Goal: Information Seeking & Learning: Learn about a topic

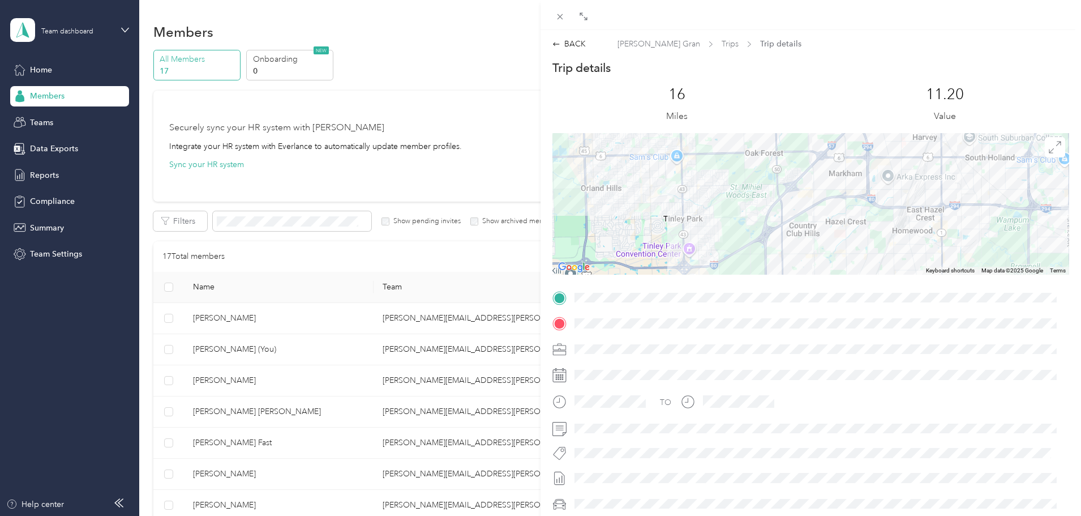
scroll to position [396, 0]
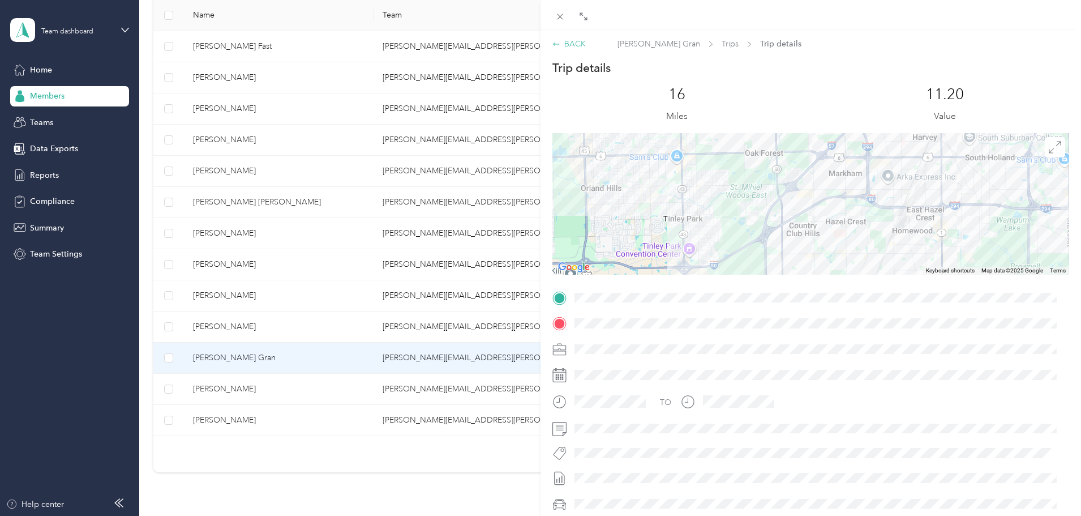
click at [572, 44] on div "BACK" at bounding box center [569, 44] width 33 height 12
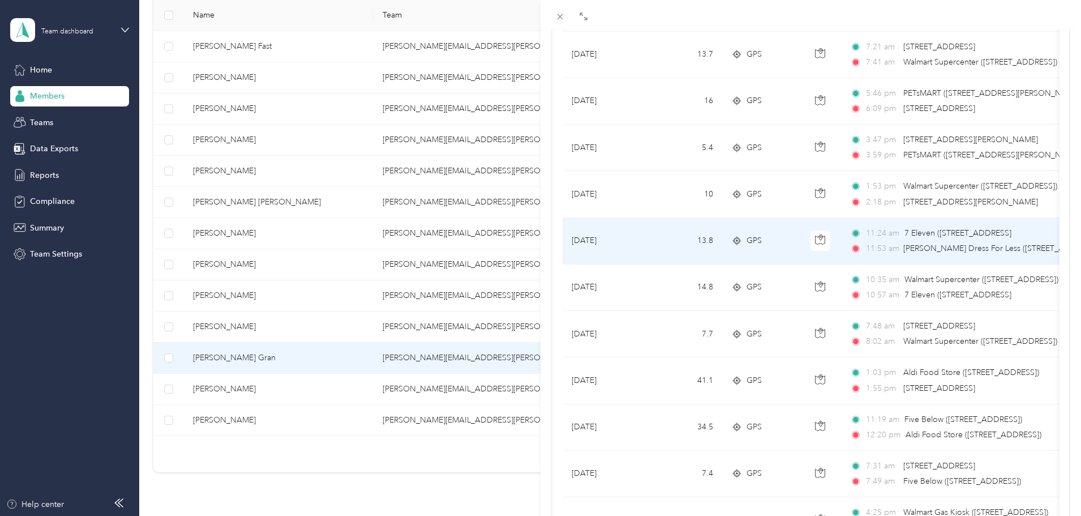
scroll to position [849, 0]
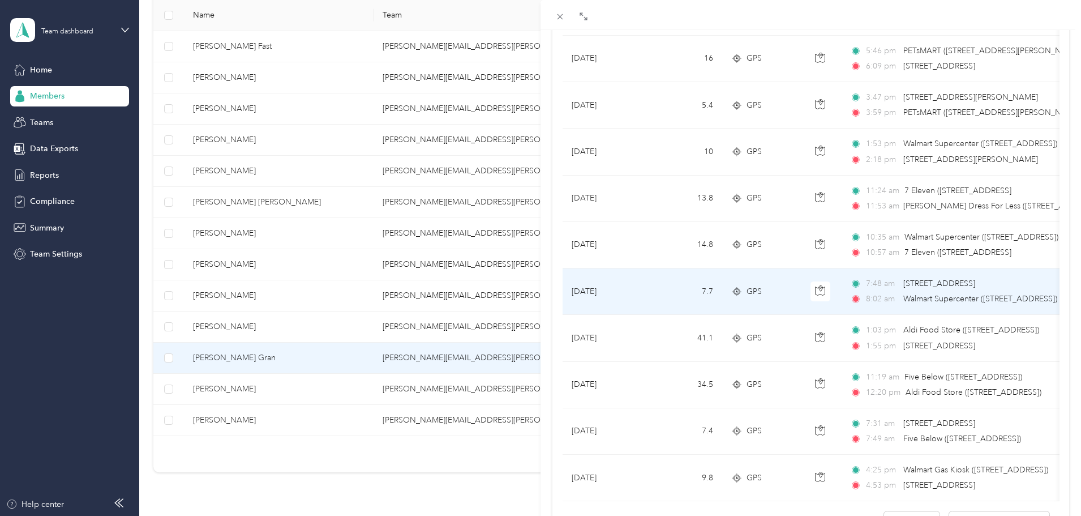
click at [641, 296] on td "[DATE]" at bounding box center [605, 291] width 85 height 46
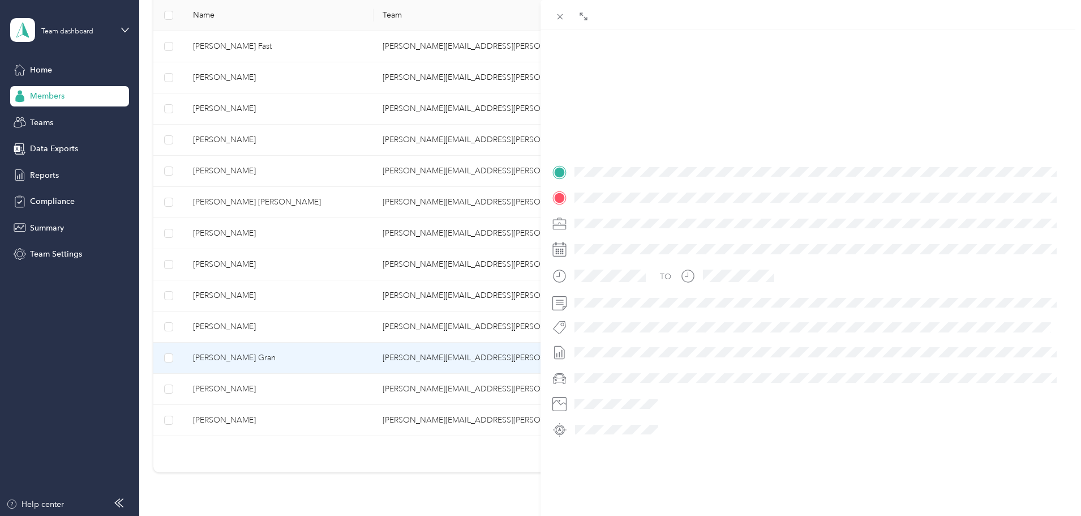
scroll to position [138, 0]
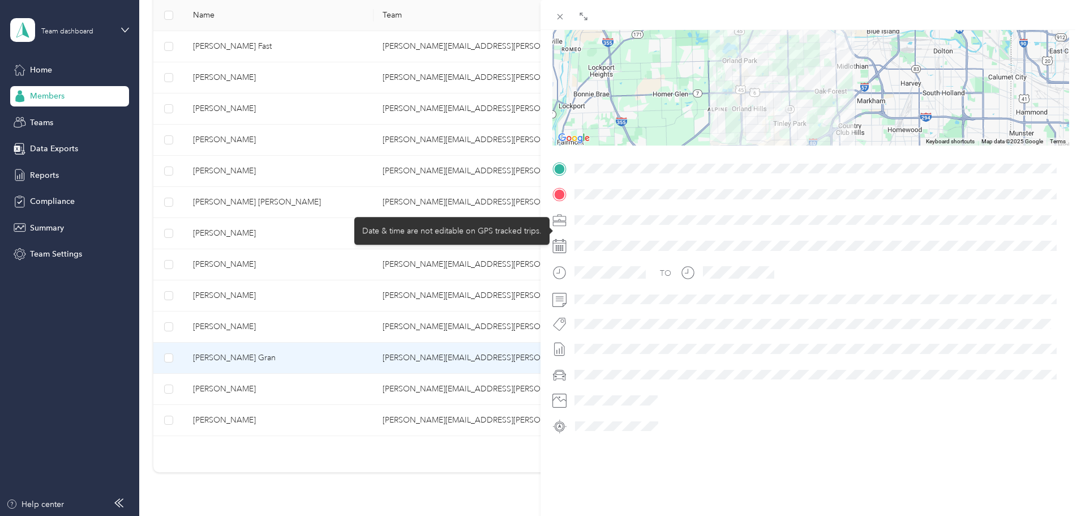
click at [811, 286] on div "TO" at bounding box center [811, 298] width 517 height 276
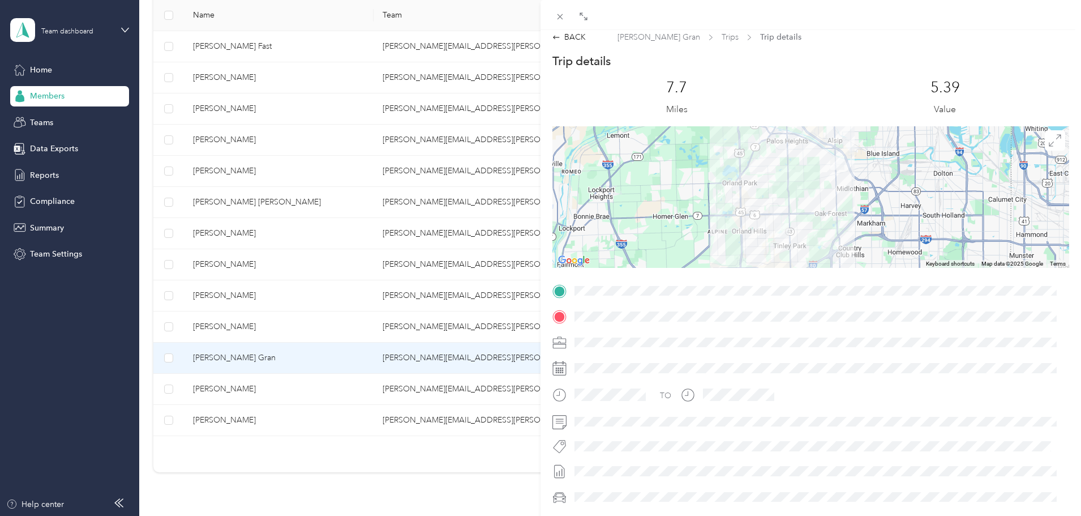
scroll to position [0, 0]
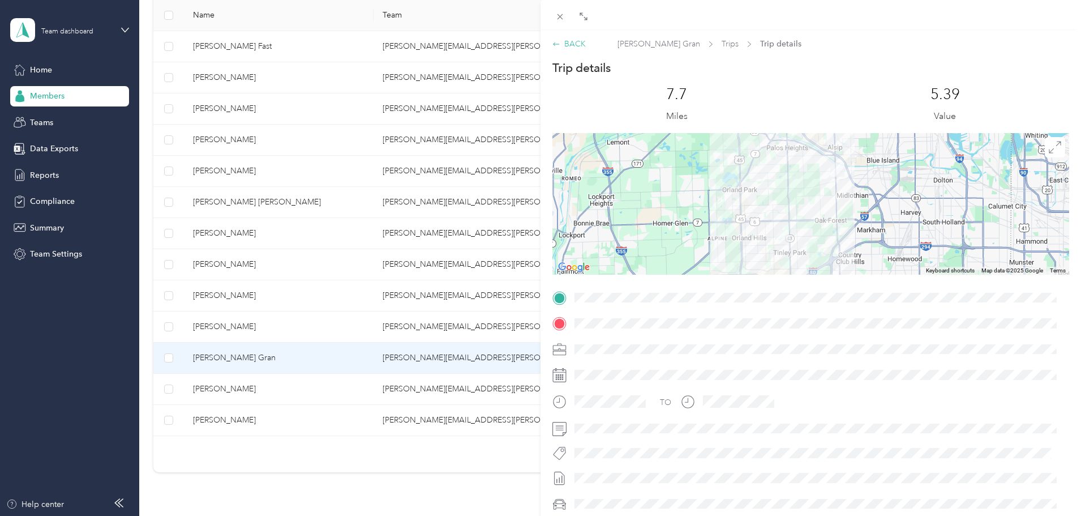
click at [579, 43] on div "BACK" at bounding box center [569, 44] width 33 height 12
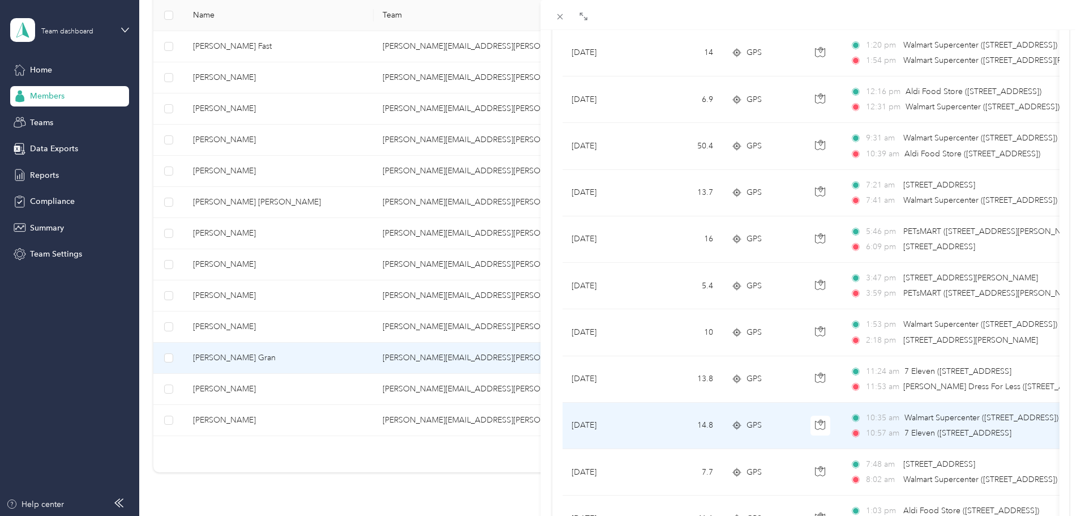
scroll to position [736, 0]
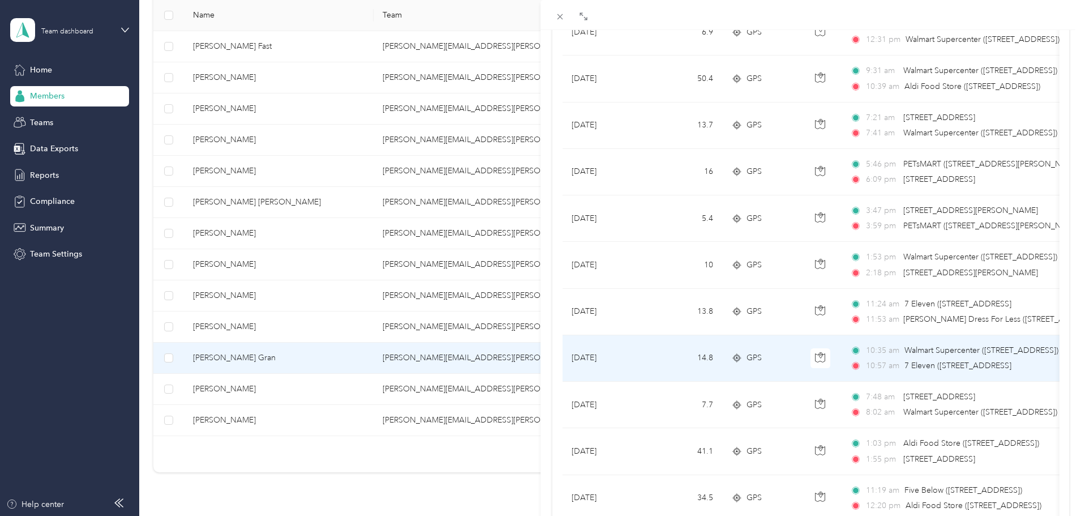
click at [652, 359] on td "14.8" at bounding box center [685, 358] width 75 height 46
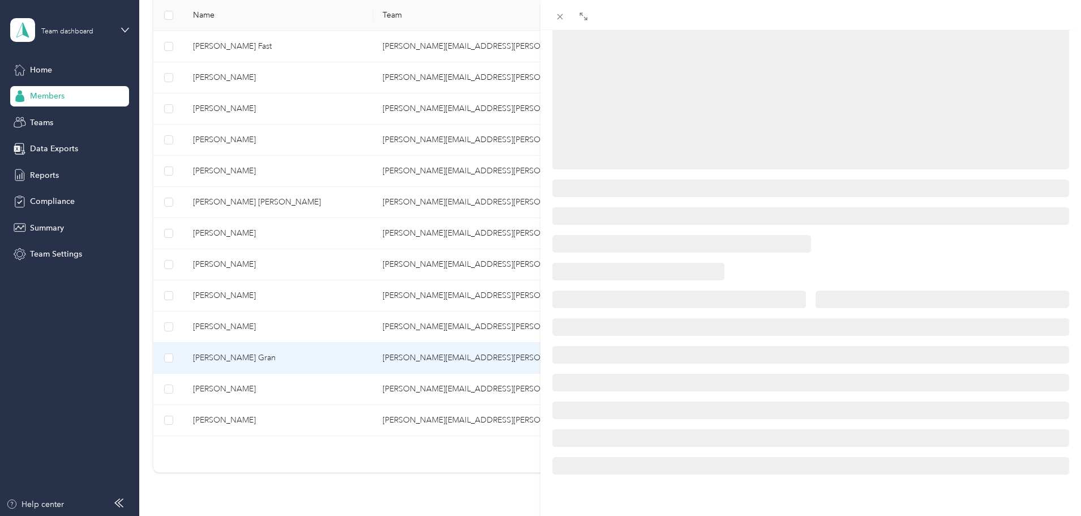
scroll to position [138, 0]
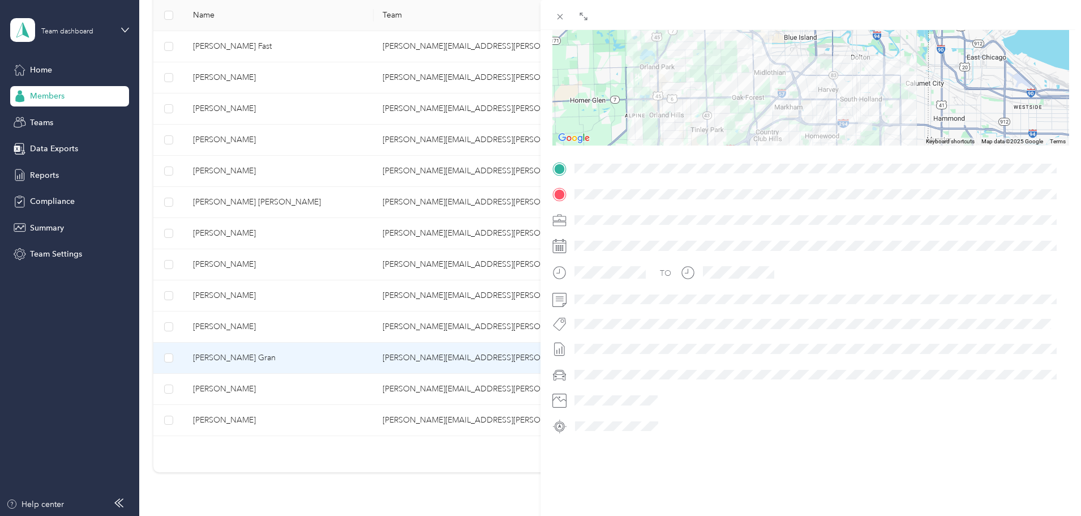
drag, startPoint x: 715, startPoint y: 113, endPoint x: 711, endPoint y: 134, distance: 20.9
click at [711, 134] on div at bounding box center [811, 75] width 517 height 142
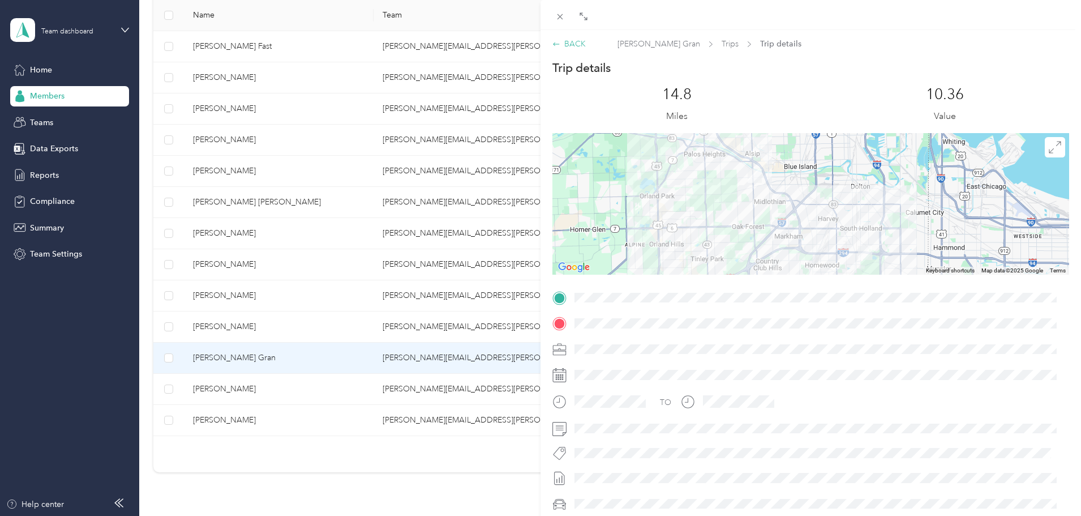
click at [571, 41] on div "BACK" at bounding box center [569, 44] width 33 height 12
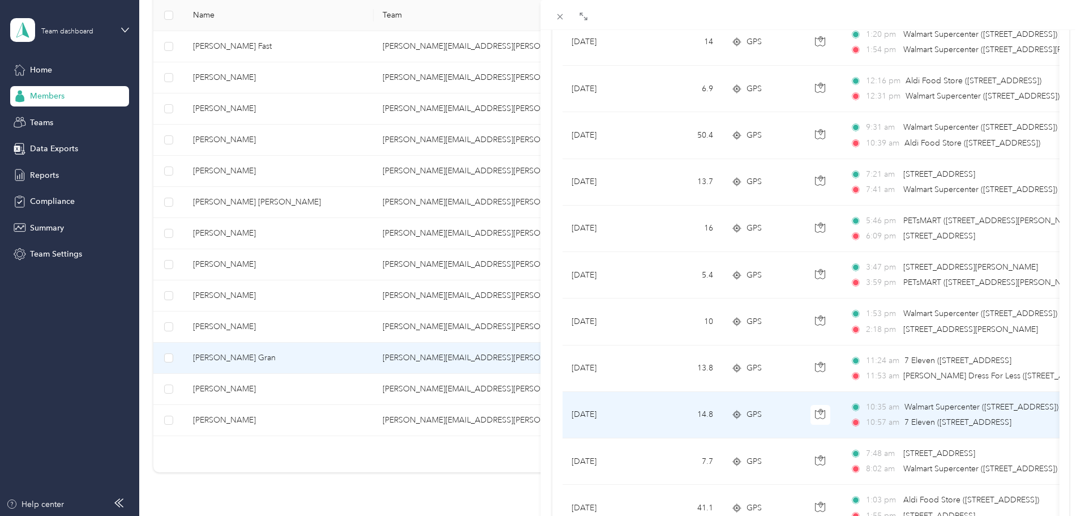
scroll to position [736, 0]
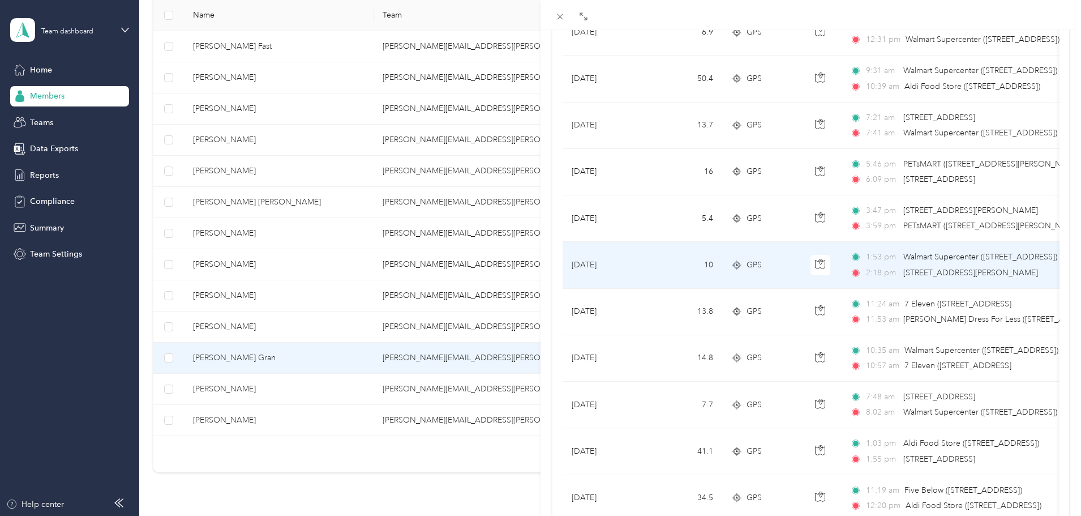
click at [639, 267] on td "[DATE]" at bounding box center [605, 265] width 85 height 46
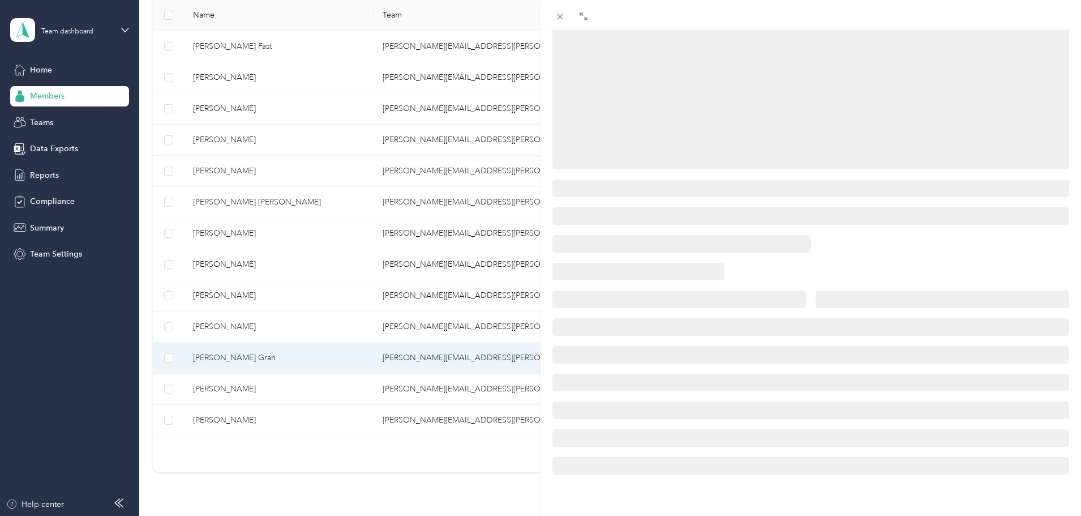
scroll to position [138, 0]
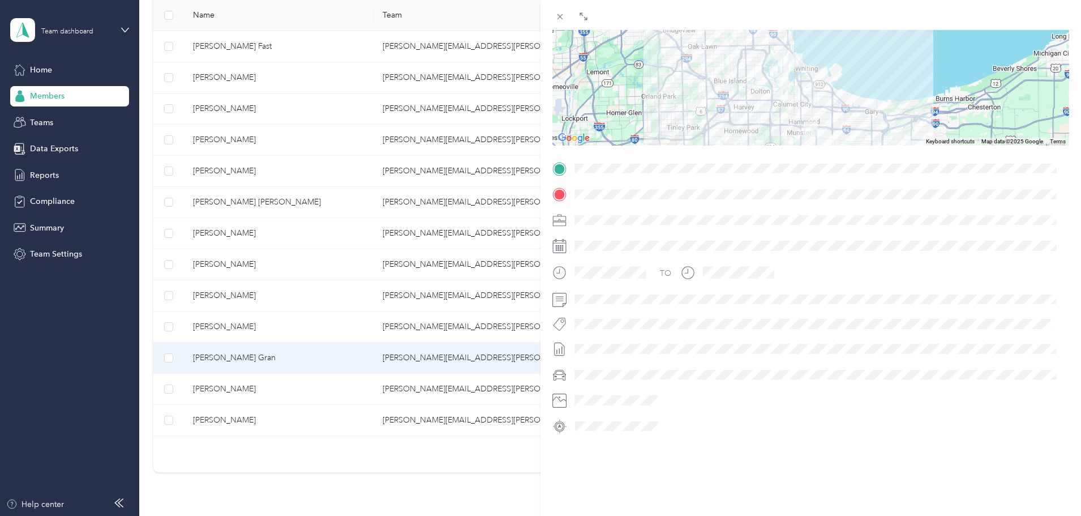
drag, startPoint x: 741, startPoint y: 115, endPoint x: 735, endPoint y: 137, distance: 22.8
click at [735, 137] on div "Trip details This trip cannot be edited because it is either under review, appr…" at bounding box center [811, 183] width 517 height 504
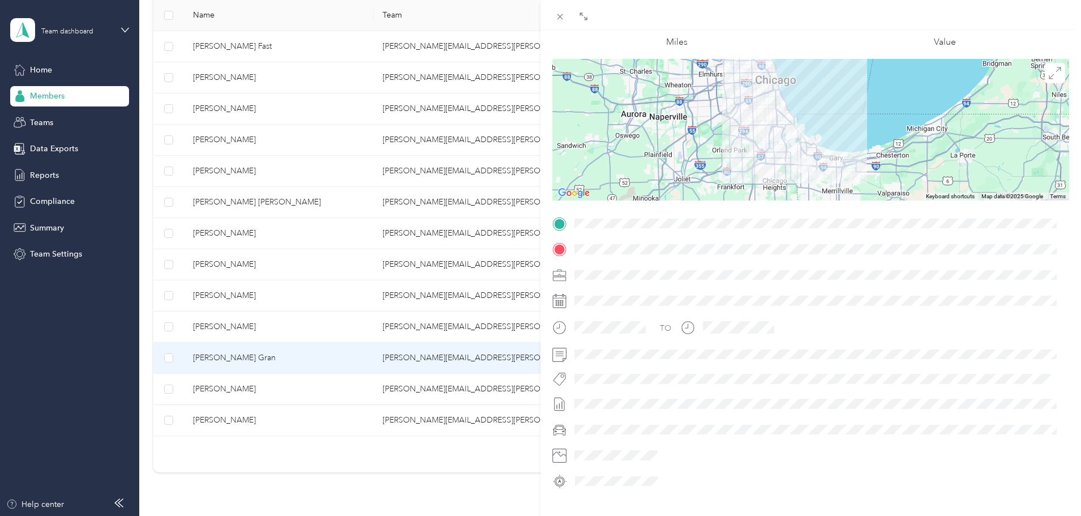
scroll to position [0, 0]
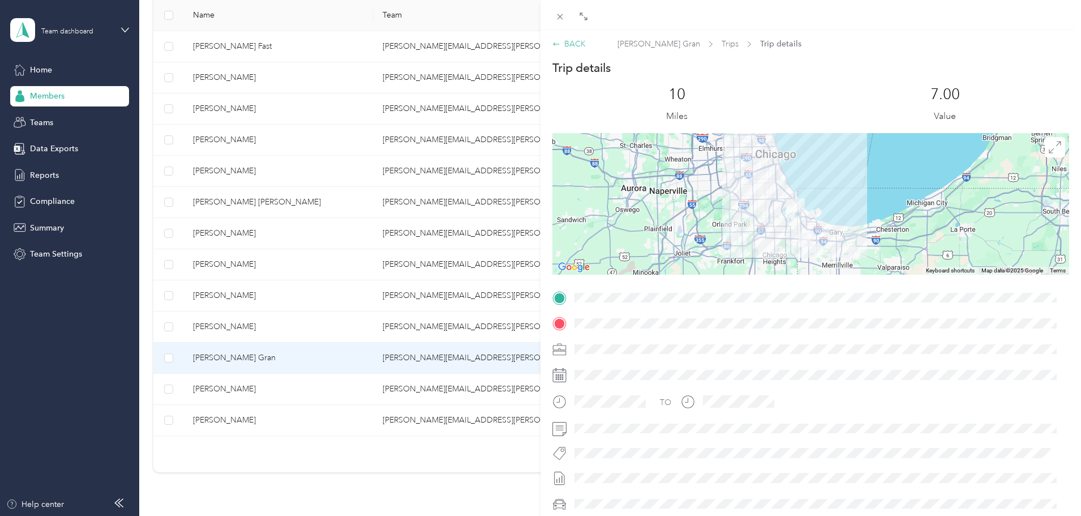
click at [568, 42] on div "BACK" at bounding box center [569, 44] width 33 height 12
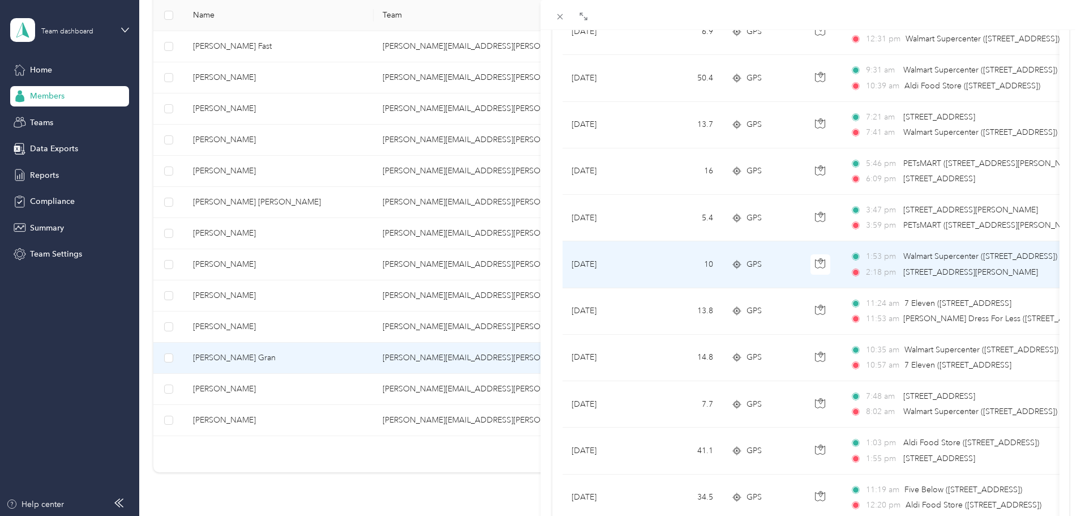
scroll to position [736, 0]
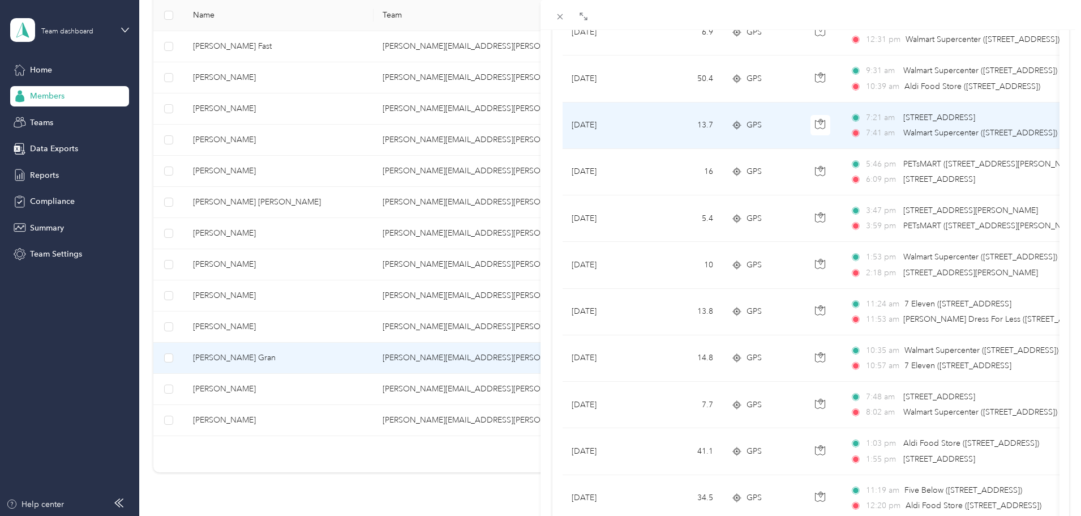
click at [658, 121] on td "13.7" at bounding box center [685, 125] width 75 height 46
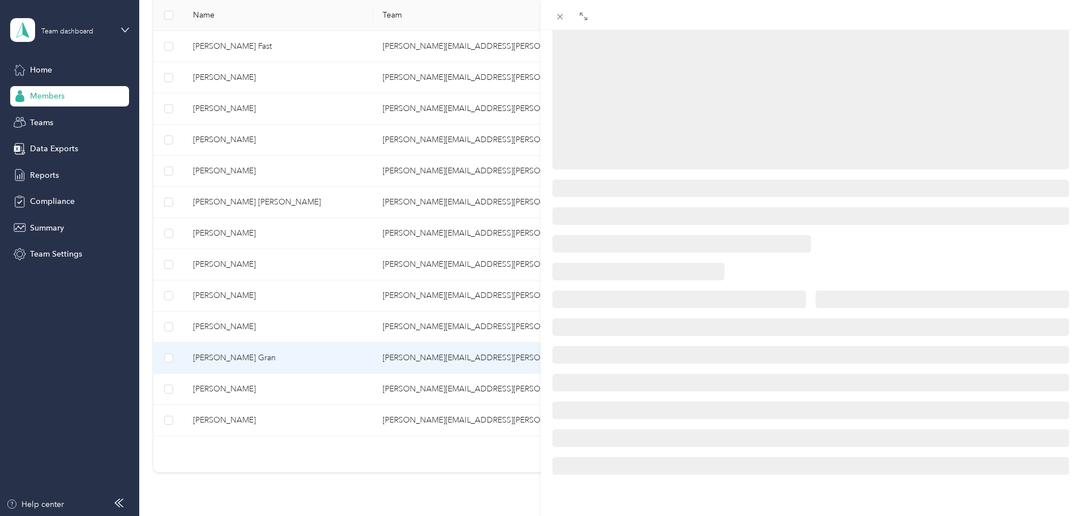
scroll to position [138, 0]
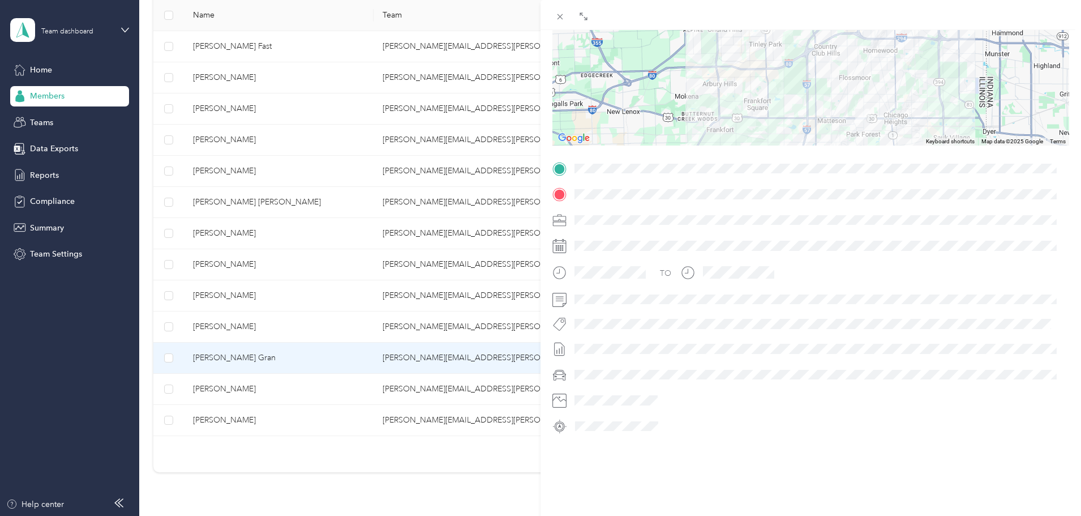
drag, startPoint x: 828, startPoint y: 207, endPoint x: 828, endPoint y: 196, distance: 10.8
click at [828, 196] on div "TO" at bounding box center [811, 298] width 517 height 276
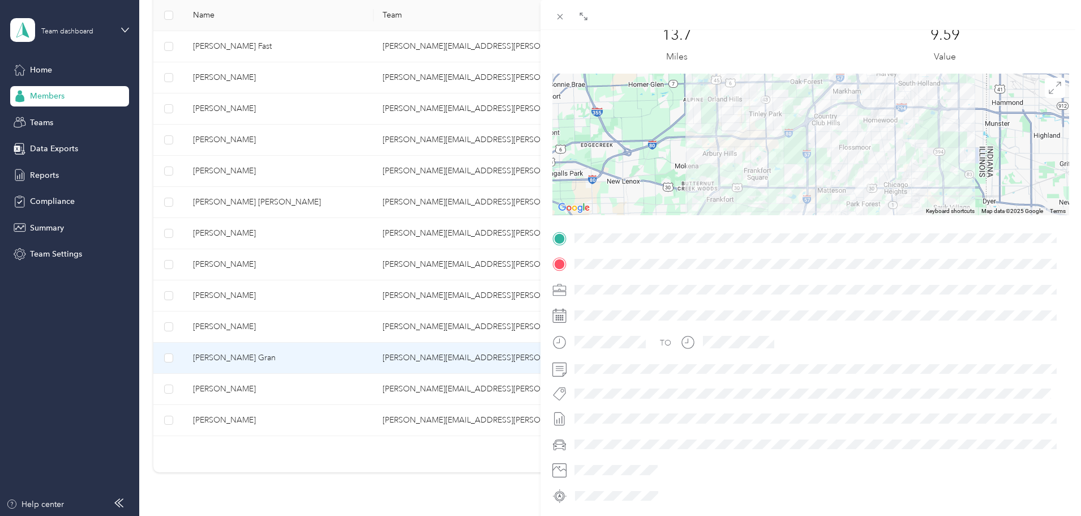
scroll to position [0, 0]
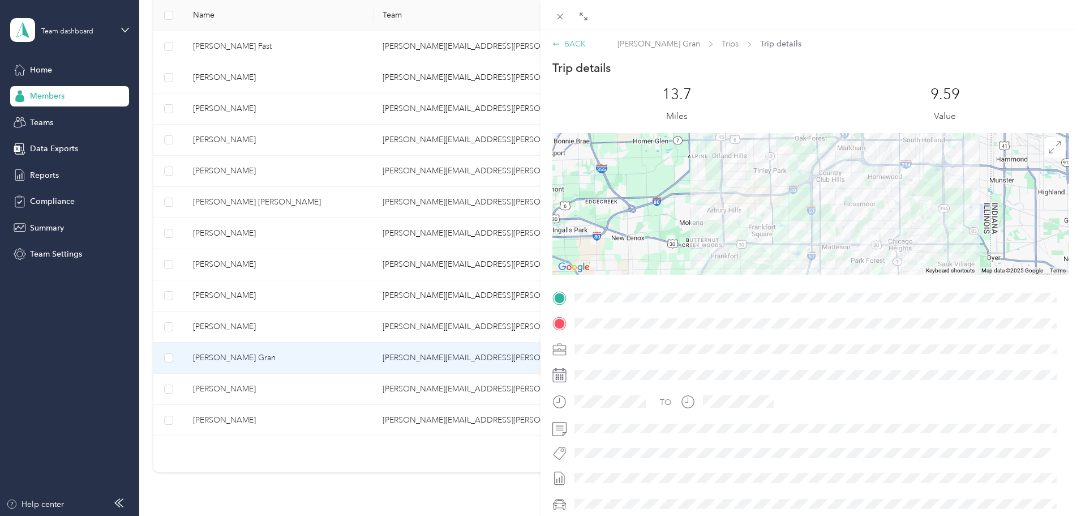
click at [575, 43] on div "BACK" at bounding box center [569, 44] width 33 height 12
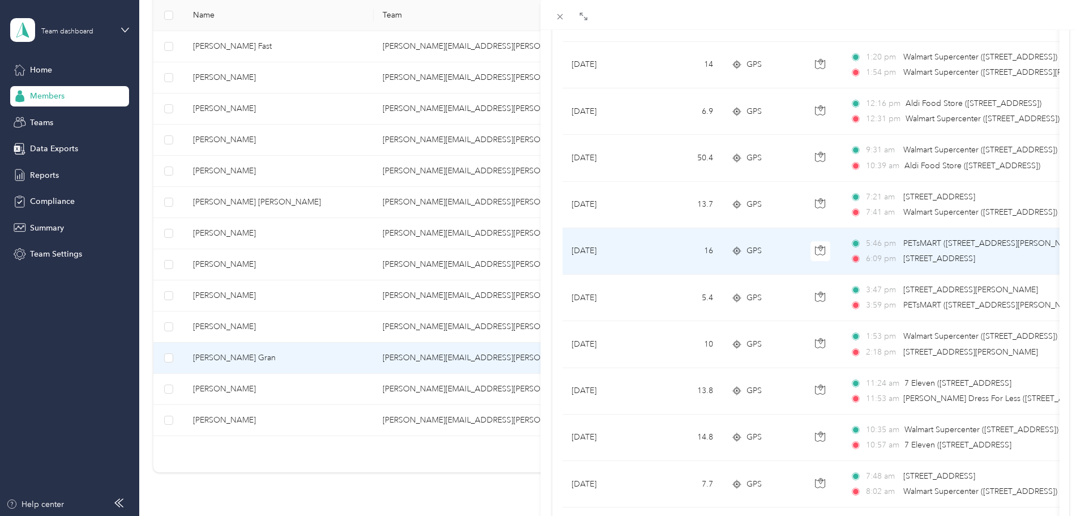
scroll to position [679, 0]
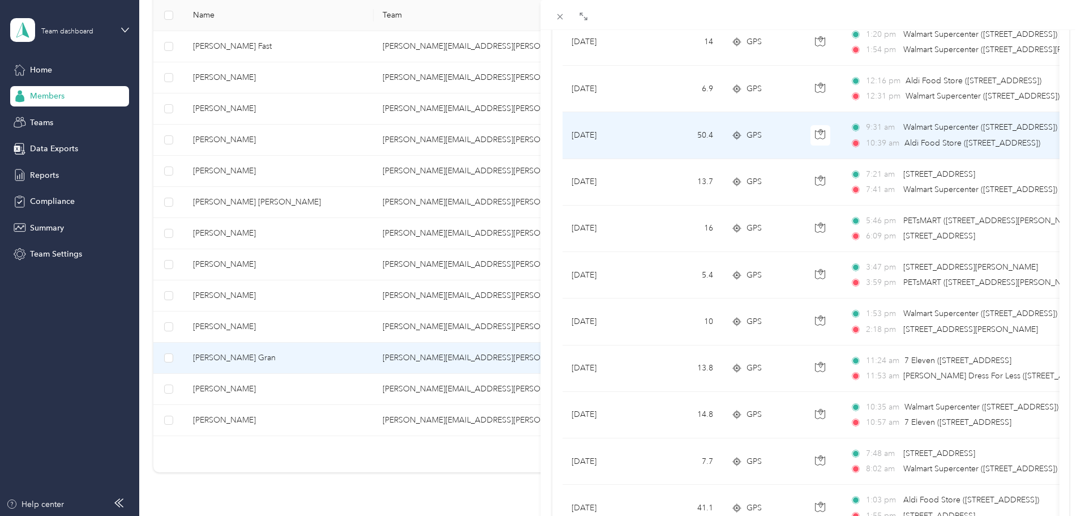
click at [631, 139] on td "[DATE]" at bounding box center [605, 135] width 85 height 46
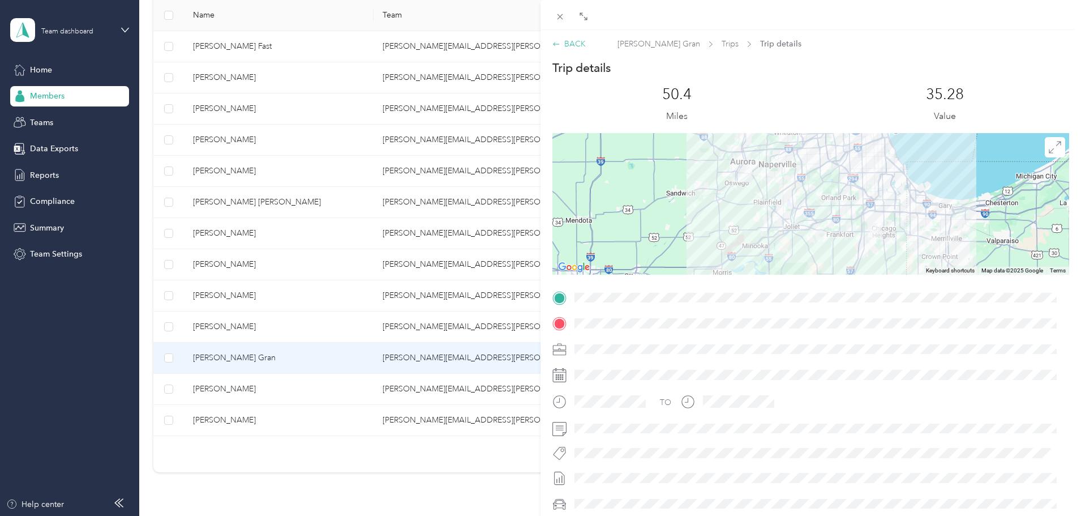
click at [572, 42] on div "BACK" at bounding box center [569, 44] width 33 height 12
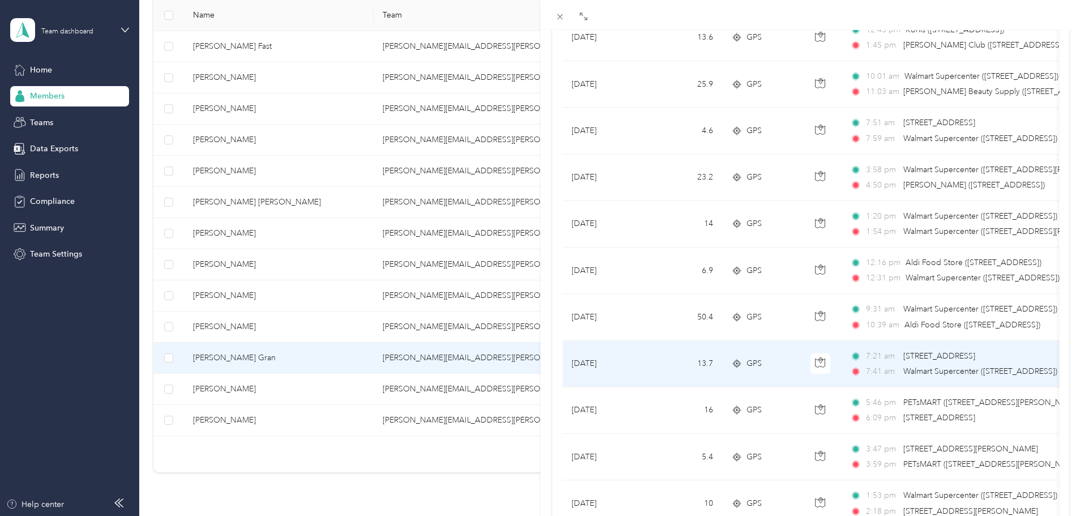
scroll to position [510, 0]
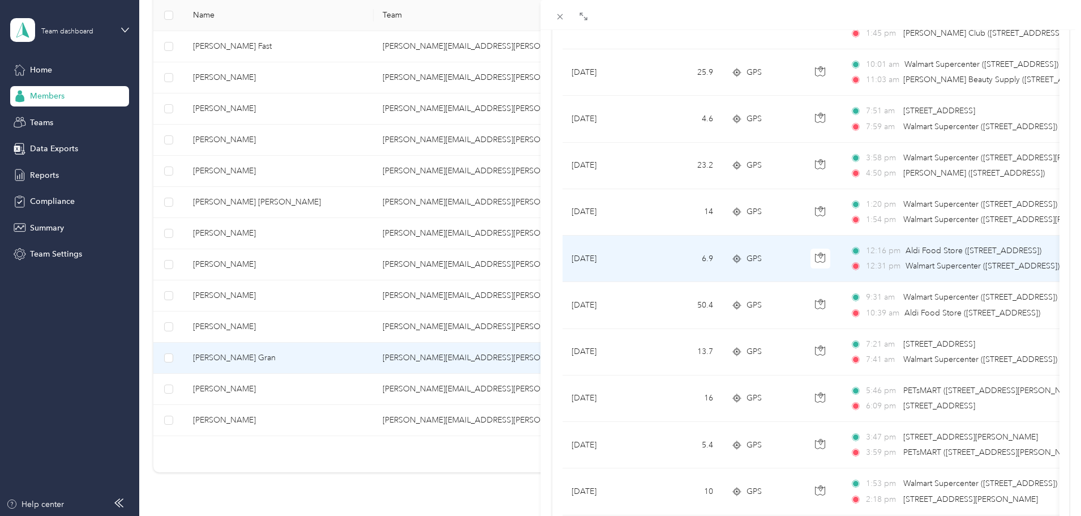
click at [653, 260] on td "6.9" at bounding box center [685, 259] width 75 height 46
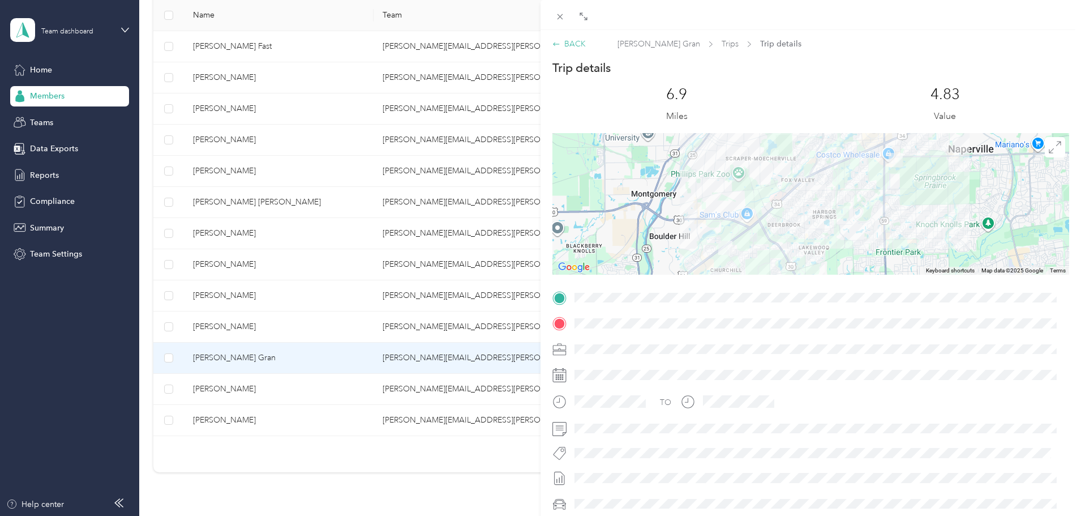
click at [576, 41] on div "BACK" at bounding box center [569, 44] width 33 height 12
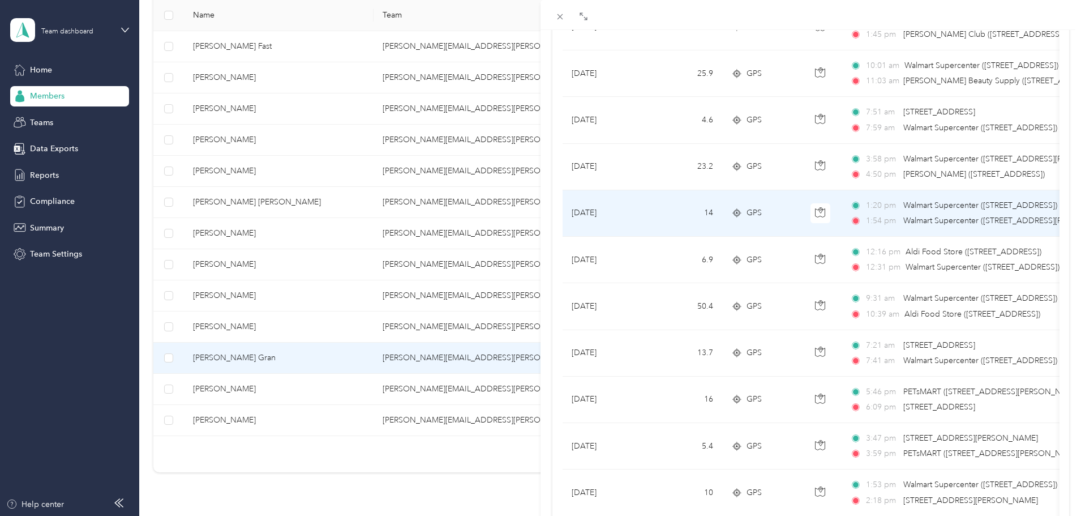
scroll to position [510, 0]
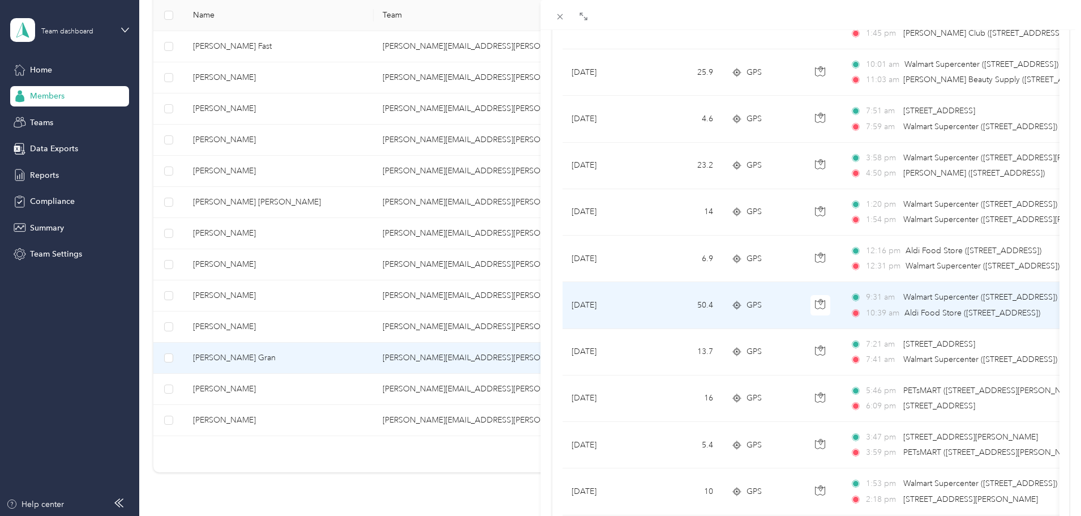
click at [666, 307] on td "50.4" at bounding box center [685, 305] width 75 height 46
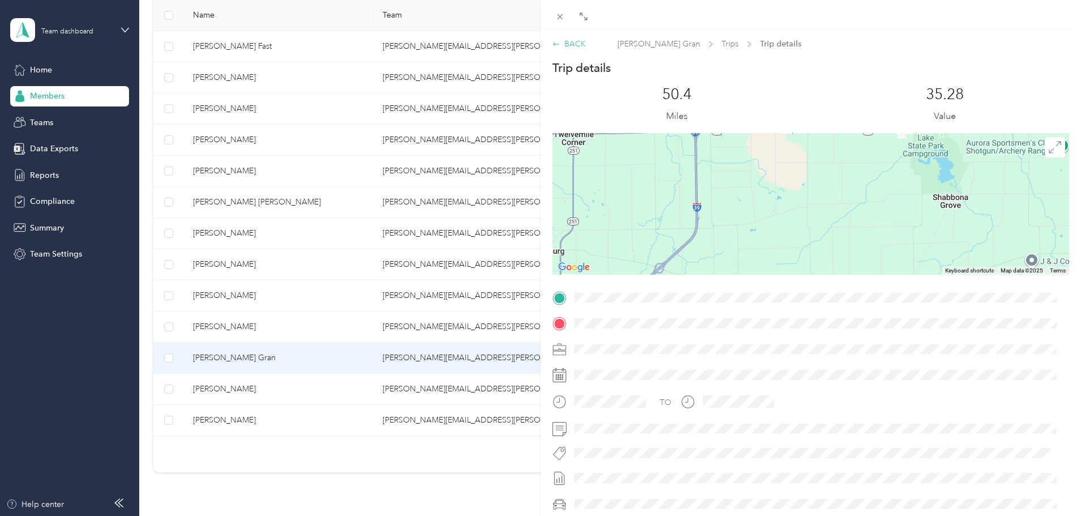
click at [576, 45] on div "BACK" at bounding box center [569, 44] width 33 height 12
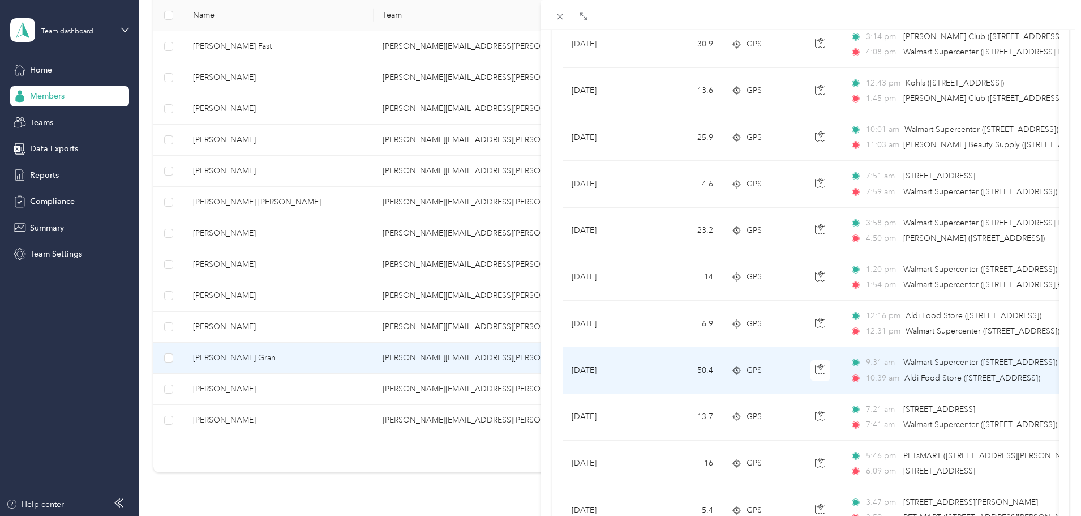
scroll to position [510, 0]
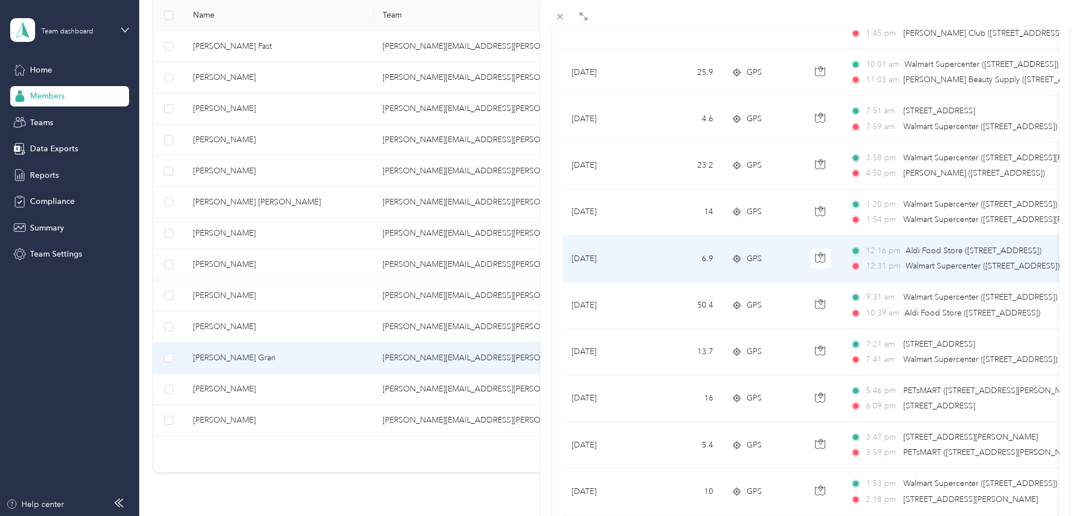
click at [649, 261] on td "6.9" at bounding box center [685, 259] width 75 height 46
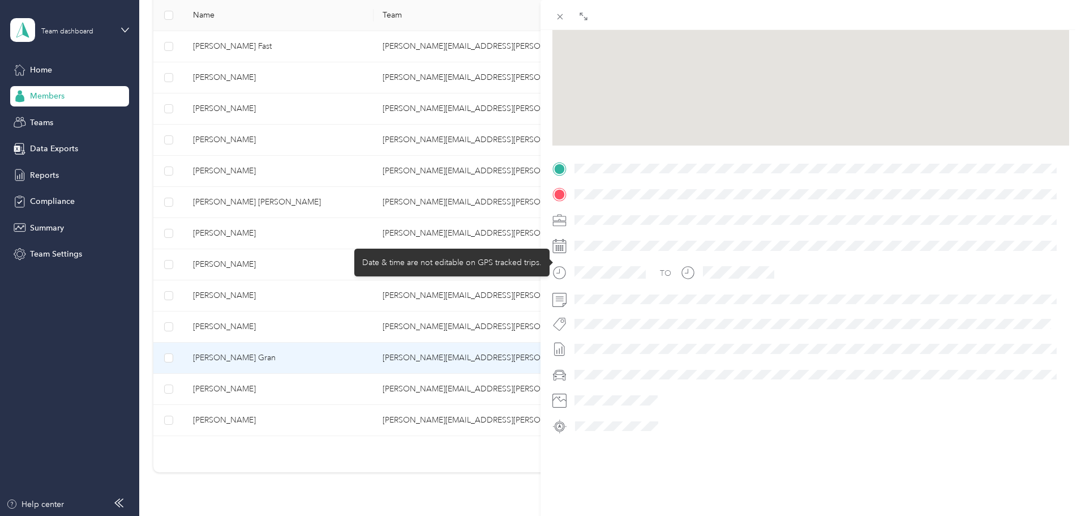
scroll to position [138, 0]
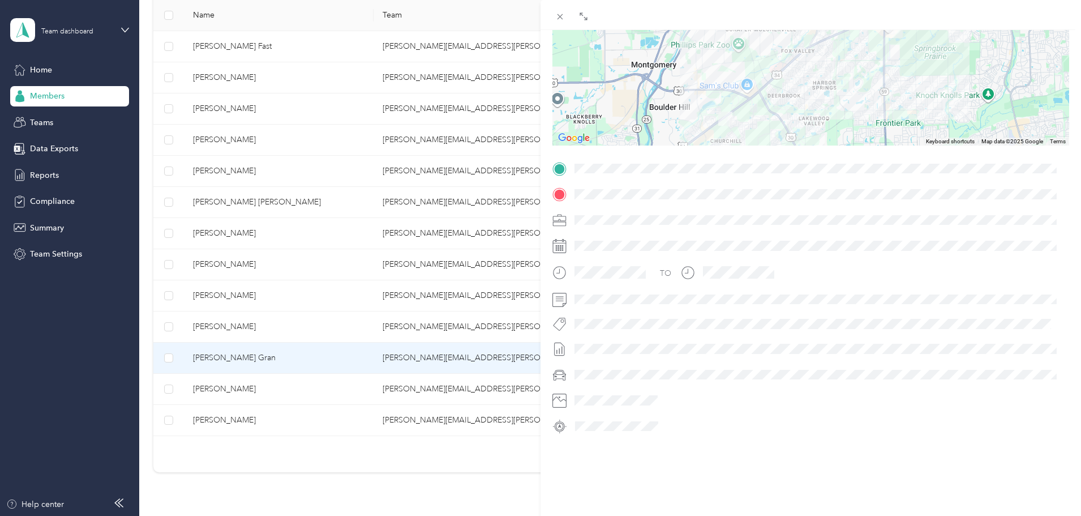
click at [864, 114] on div at bounding box center [811, 75] width 517 height 142
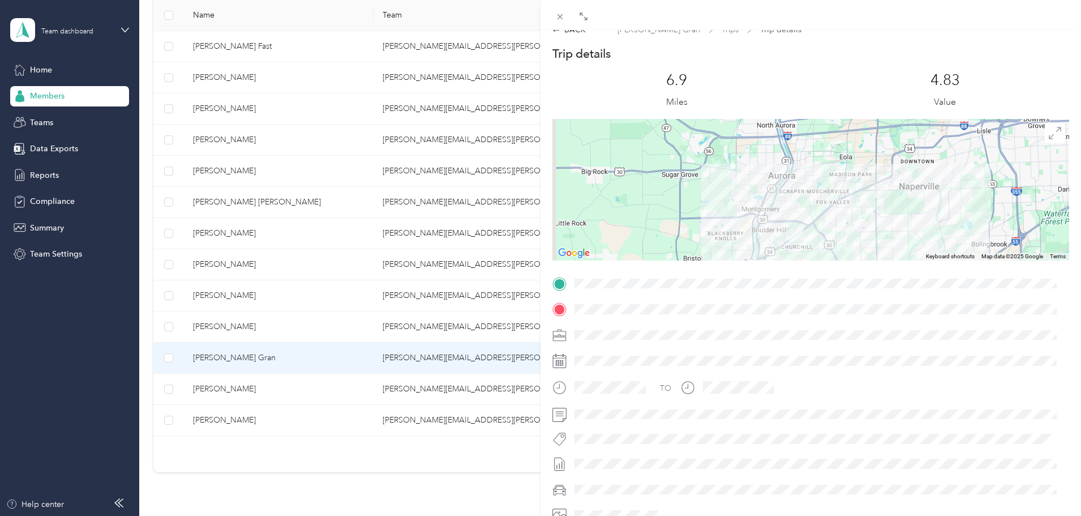
scroll to position [0, 0]
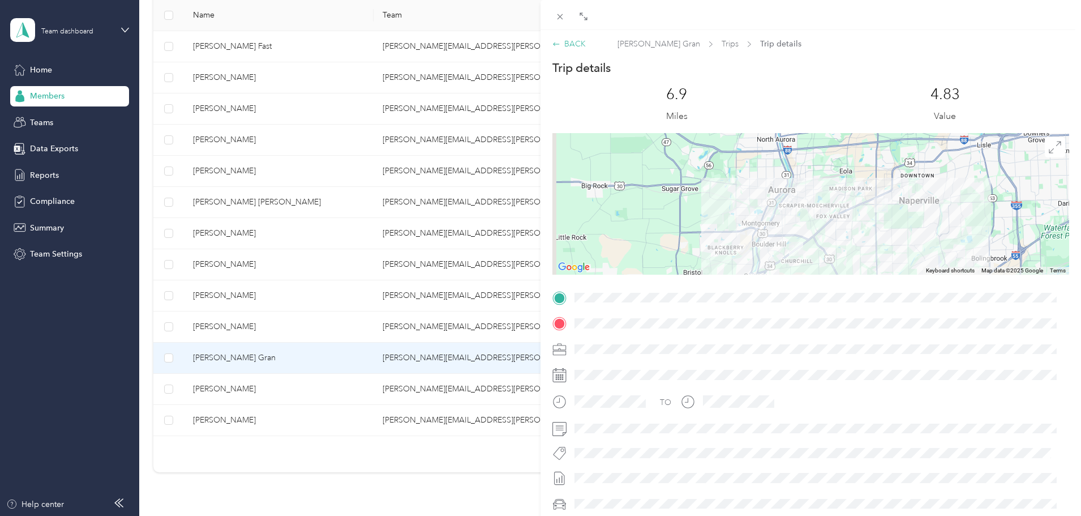
click at [566, 42] on div "BACK" at bounding box center [569, 44] width 33 height 12
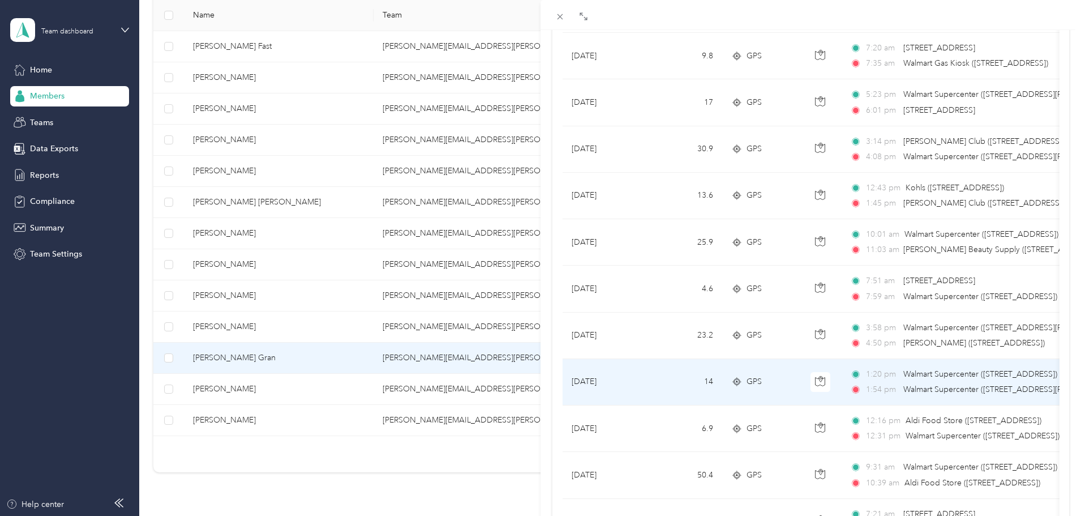
scroll to position [396, 0]
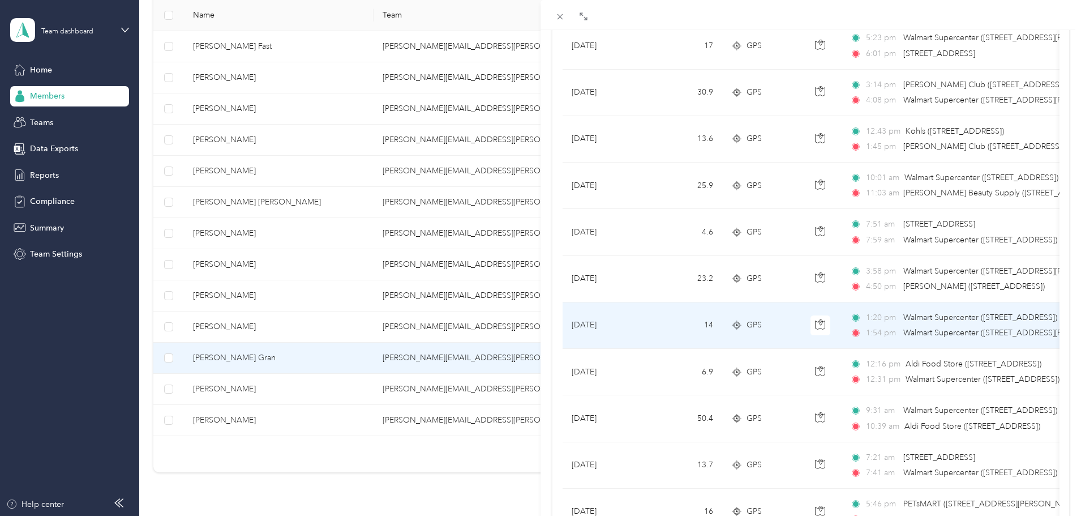
click at [659, 330] on td "14" at bounding box center [685, 325] width 75 height 46
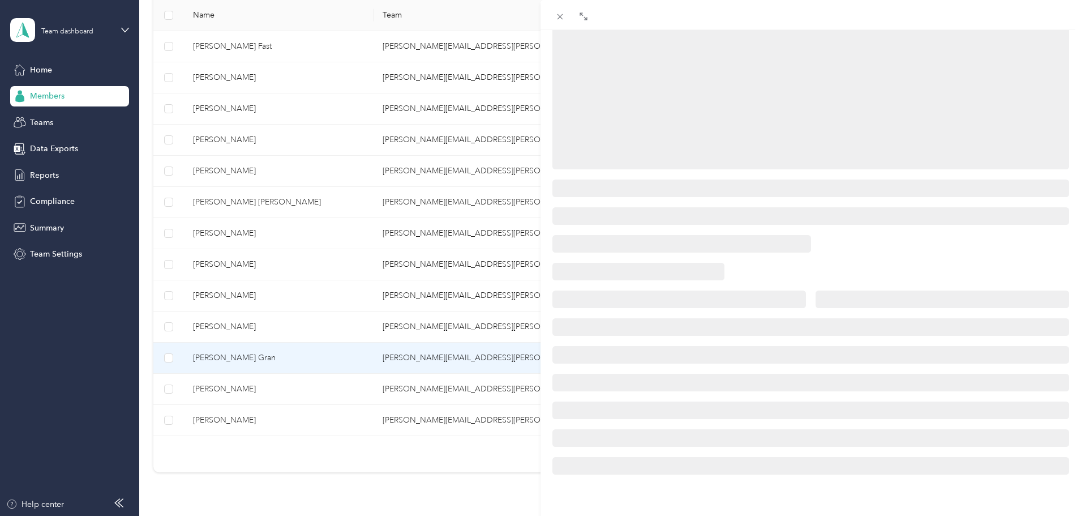
scroll to position [138, 0]
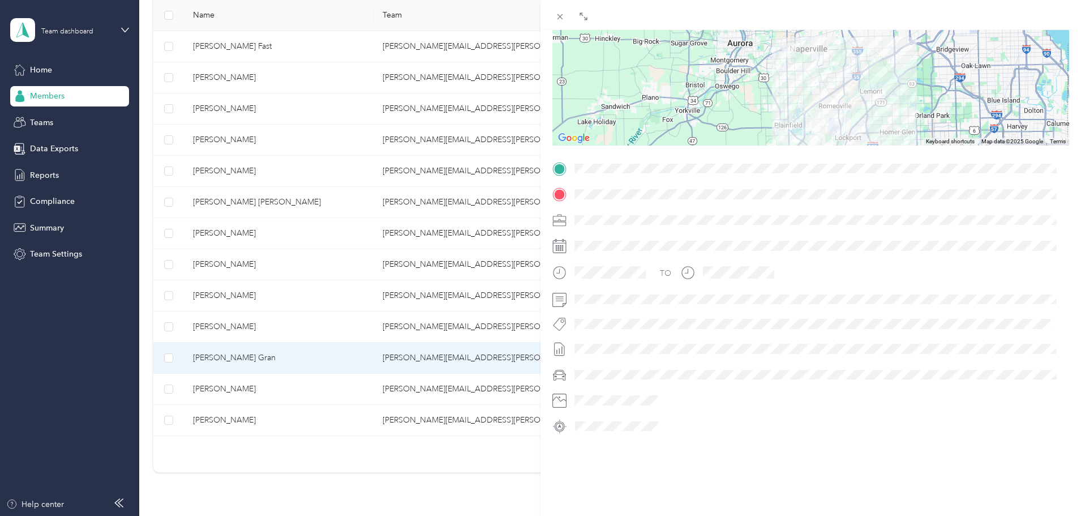
drag, startPoint x: 757, startPoint y: 80, endPoint x: 750, endPoint y: 98, distance: 18.8
click at [750, 98] on div at bounding box center [811, 75] width 517 height 142
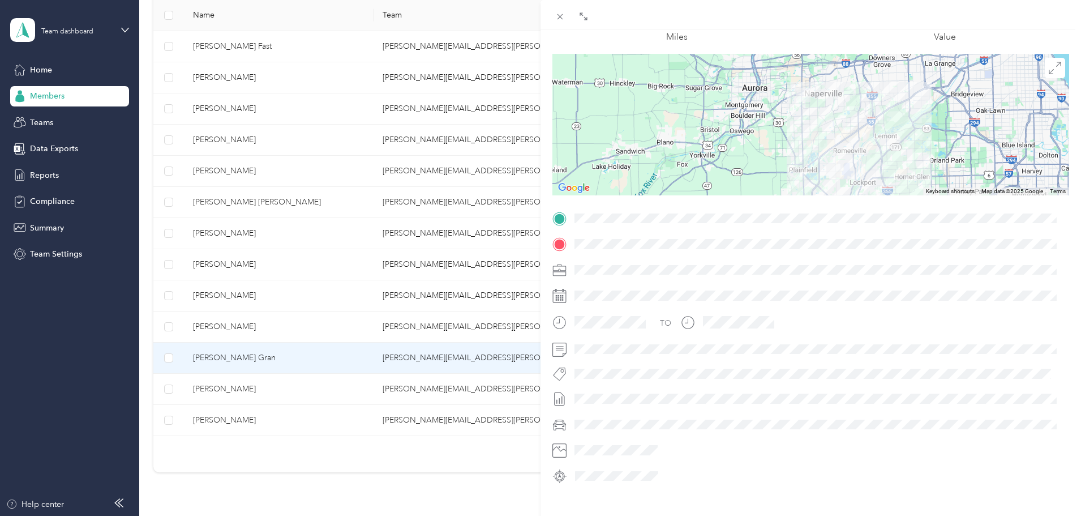
scroll to position [0, 0]
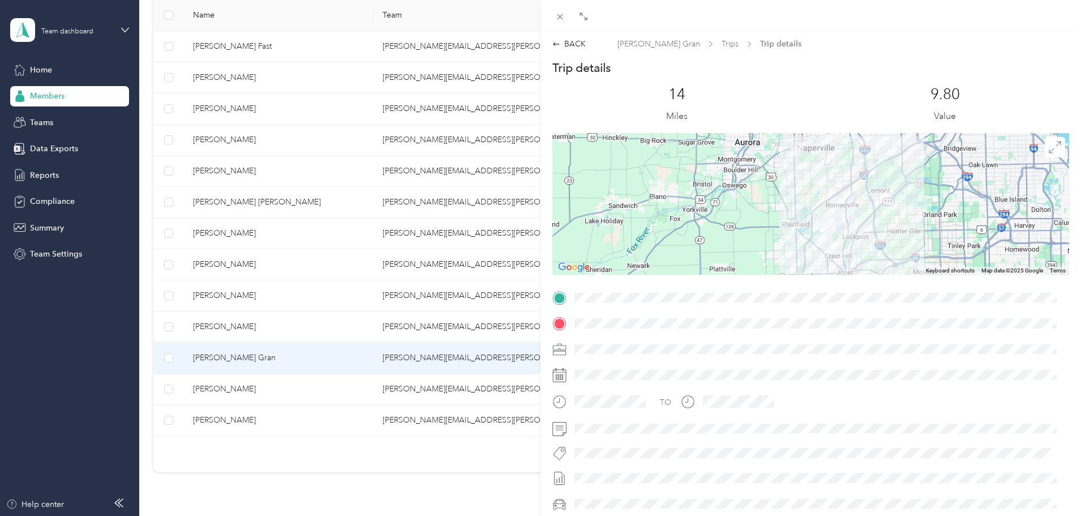
drag, startPoint x: 781, startPoint y: 220, endPoint x: 773, endPoint y: 194, distance: 26.5
click at [773, 194] on div at bounding box center [811, 204] width 517 height 142
click at [576, 47] on div "BACK" at bounding box center [569, 44] width 33 height 12
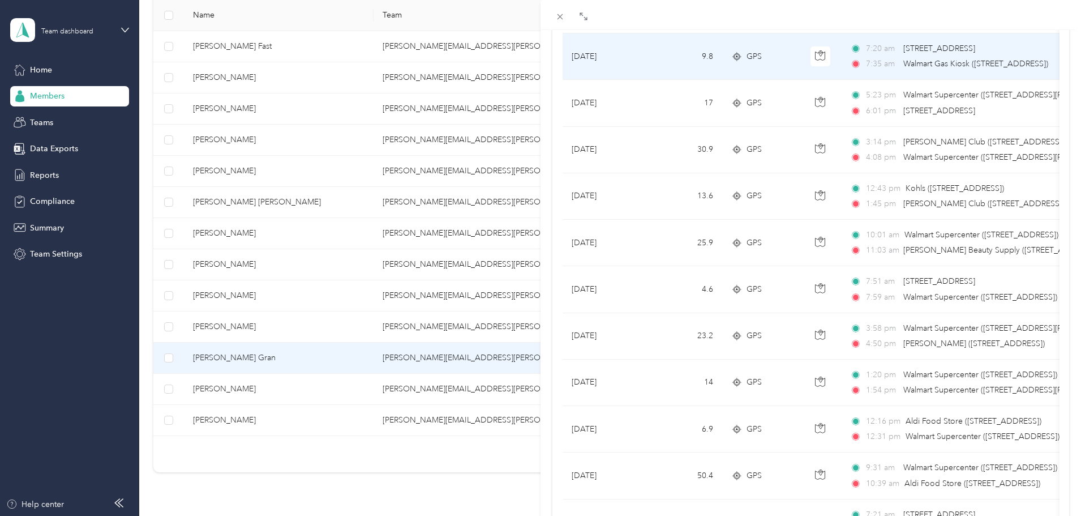
scroll to position [340, 0]
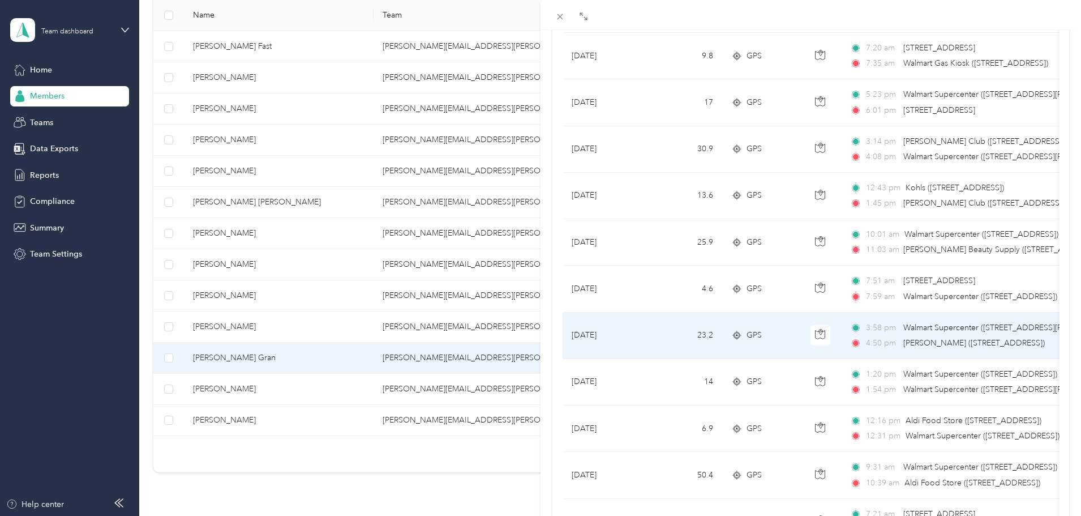
click at [648, 332] on td "23.2" at bounding box center [685, 336] width 75 height 46
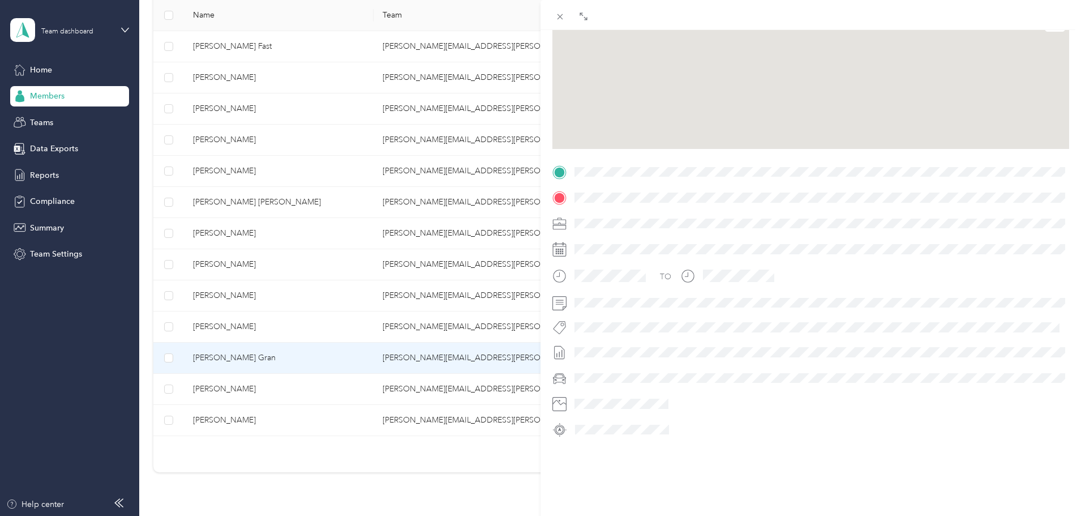
scroll to position [138, 0]
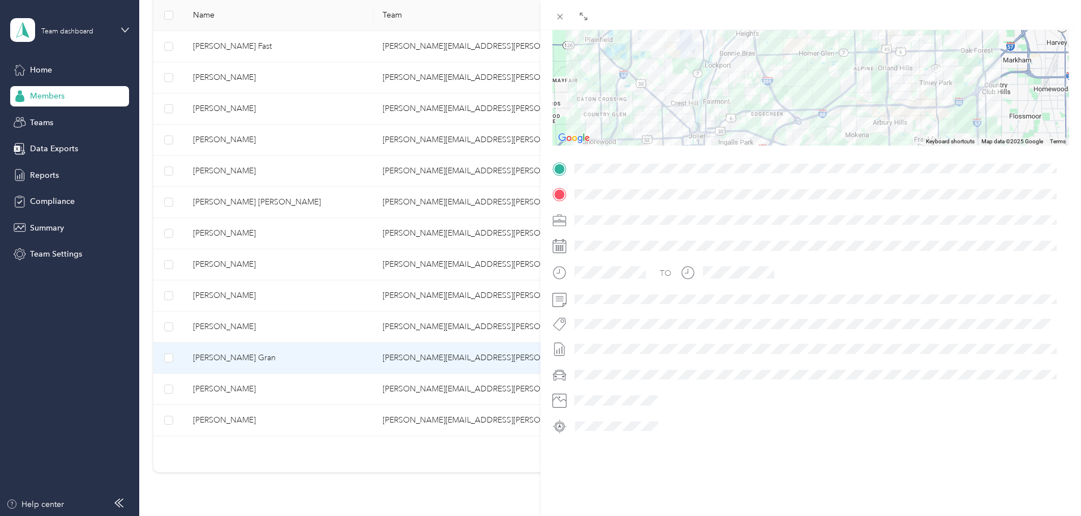
drag, startPoint x: 686, startPoint y: 120, endPoint x: 674, endPoint y: 130, distance: 15.3
click at [674, 130] on div at bounding box center [811, 75] width 517 height 142
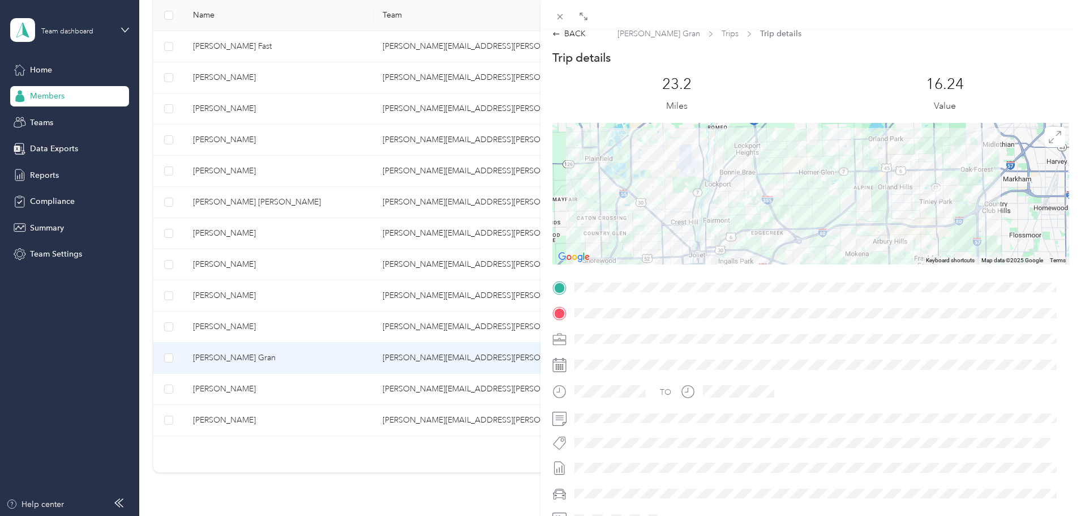
scroll to position [0, 0]
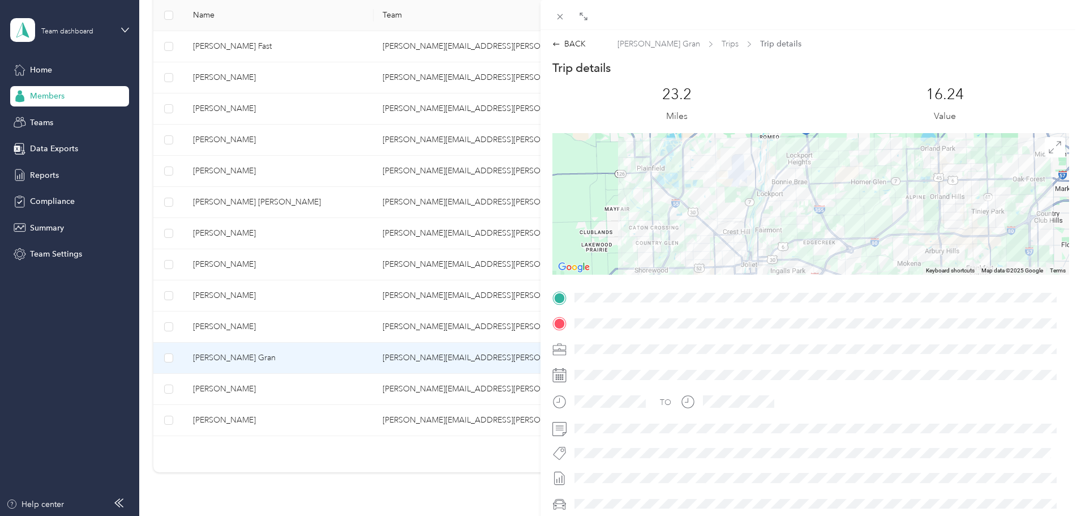
drag, startPoint x: 795, startPoint y: 199, endPoint x: 849, endPoint y: 194, distance: 54.0
click at [849, 194] on div at bounding box center [811, 204] width 517 height 142
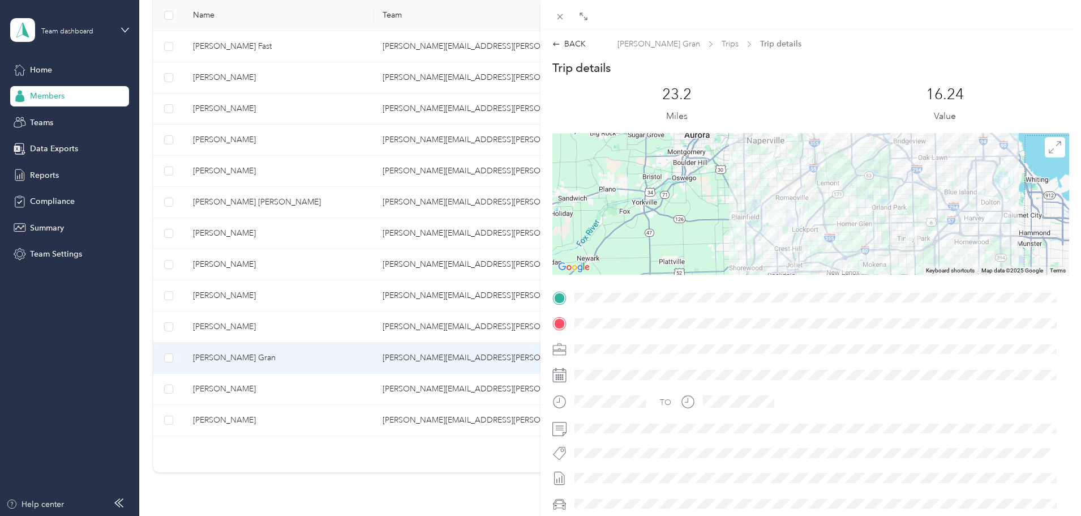
drag, startPoint x: 699, startPoint y: 198, endPoint x: 693, endPoint y: 236, distance: 37.9
click at [693, 236] on div at bounding box center [811, 204] width 517 height 142
click at [576, 43] on div "BACK" at bounding box center [569, 44] width 33 height 12
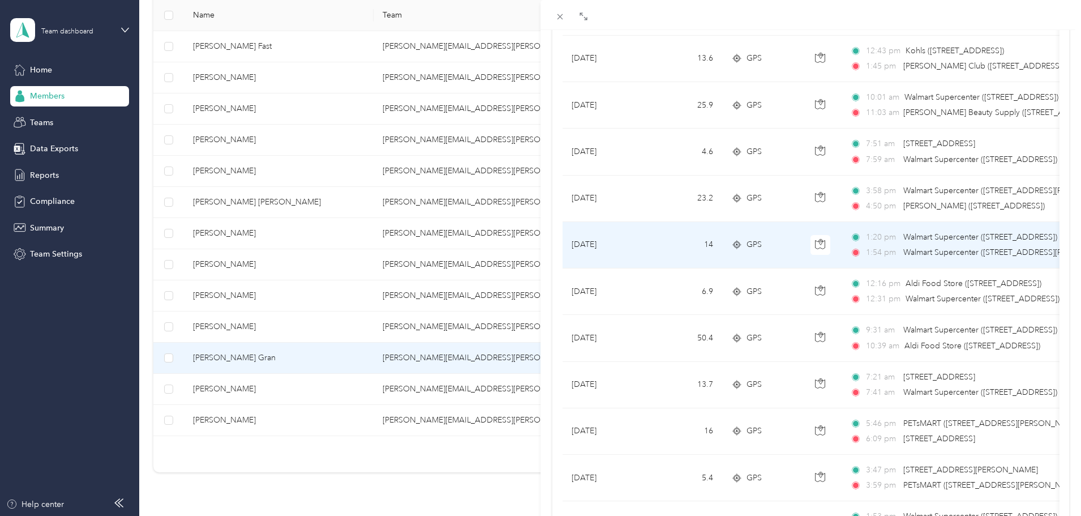
scroll to position [510, 0]
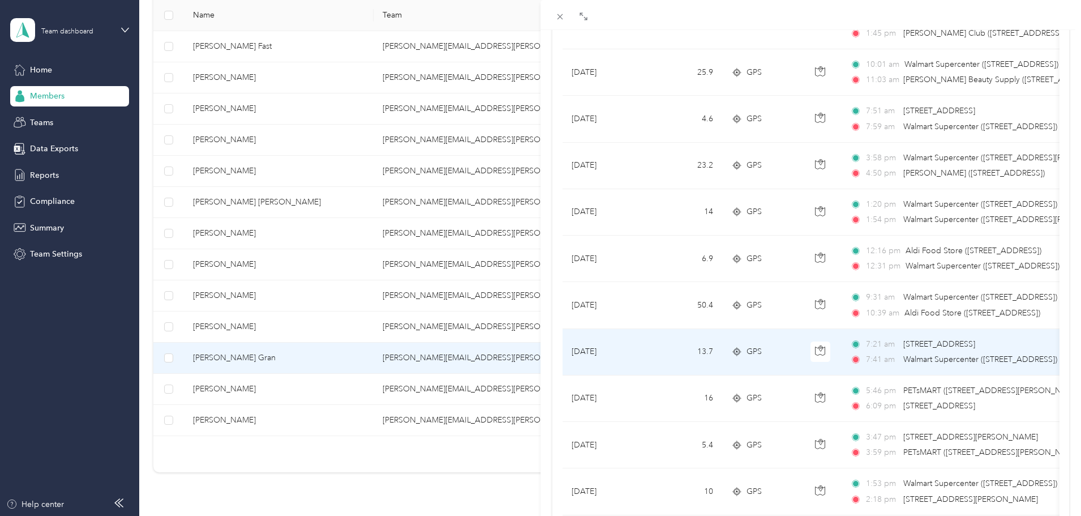
click at [642, 349] on td "[DATE]" at bounding box center [605, 352] width 85 height 46
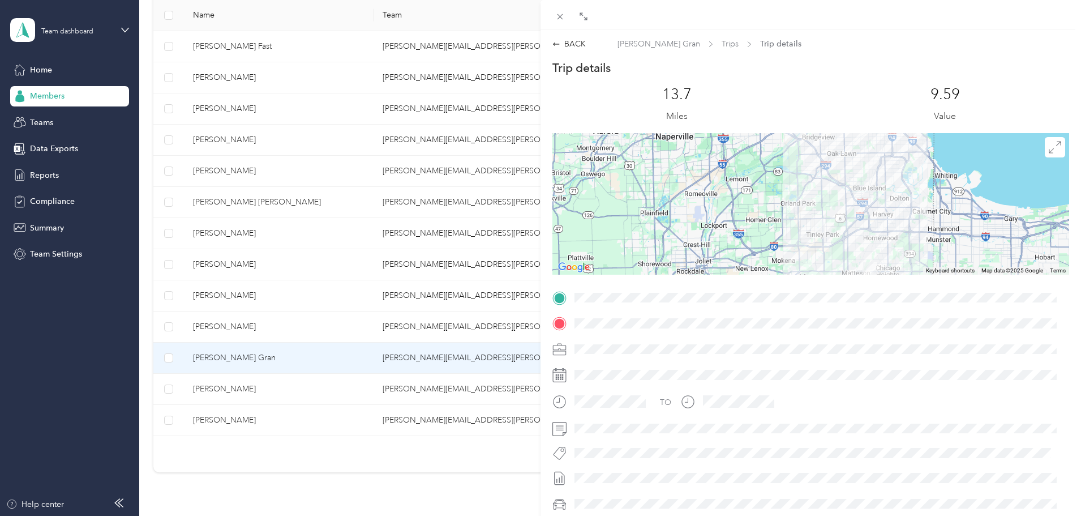
drag, startPoint x: 747, startPoint y: 233, endPoint x: 764, endPoint y: 277, distance: 47.0
click at [764, 277] on div "Trip details This trip cannot be edited because it is either under review, appr…" at bounding box center [811, 312] width 517 height 504
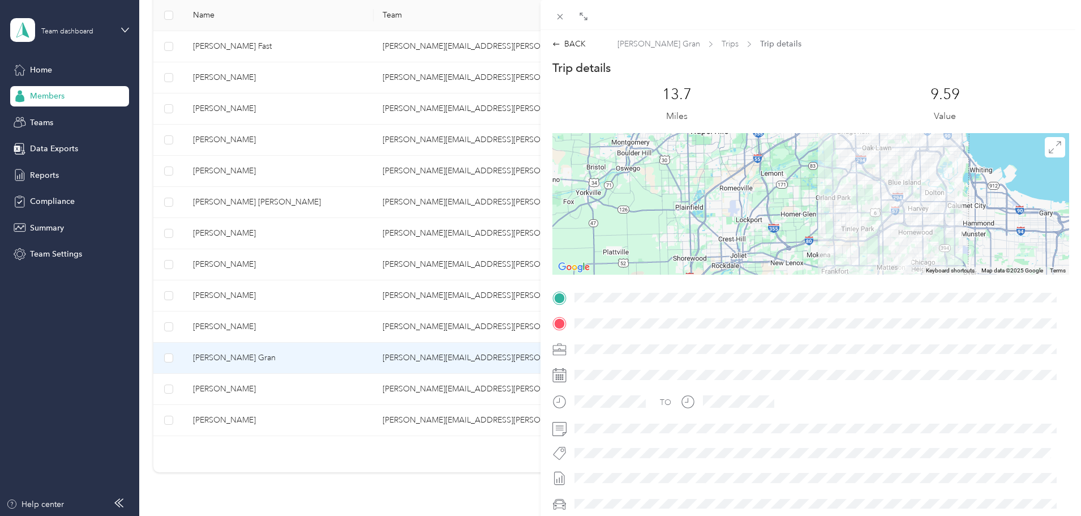
drag, startPoint x: 784, startPoint y: 237, endPoint x: 993, endPoint y: 178, distance: 216.5
click at [993, 178] on div at bounding box center [811, 204] width 517 height 142
click at [789, 182] on div at bounding box center [811, 204] width 517 height 142
click at [573, 48] on div "BACK" at bounding box center [569, 44] width 33 height 12
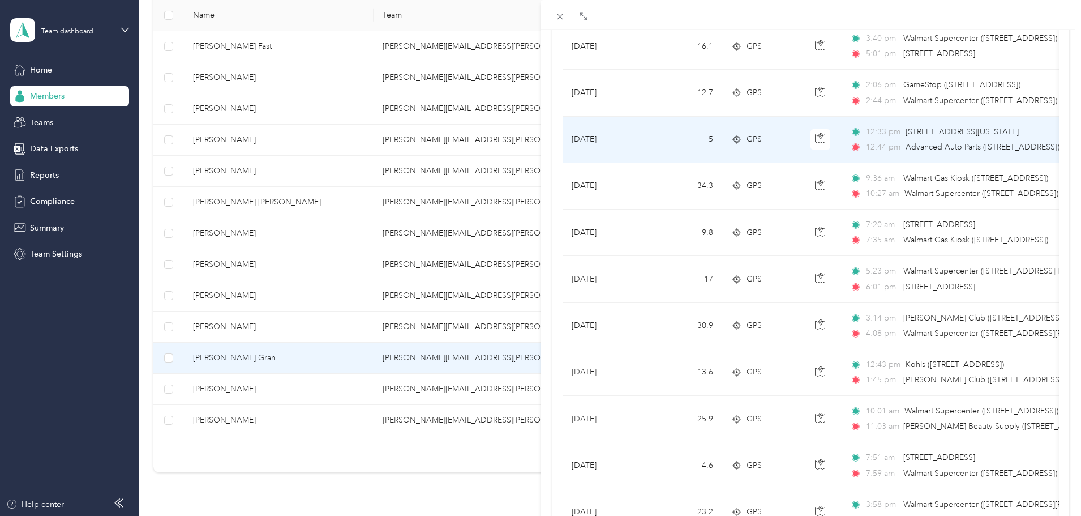
scroll to position [226, 0]
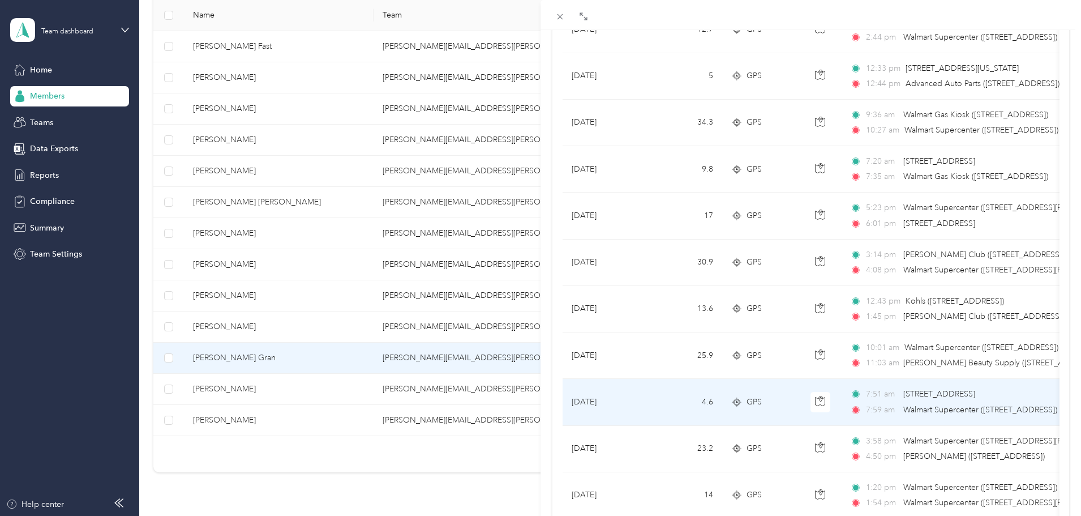
click at [657, 399] on td "4.6" at bounding box center [685, 402] width 75 height 46
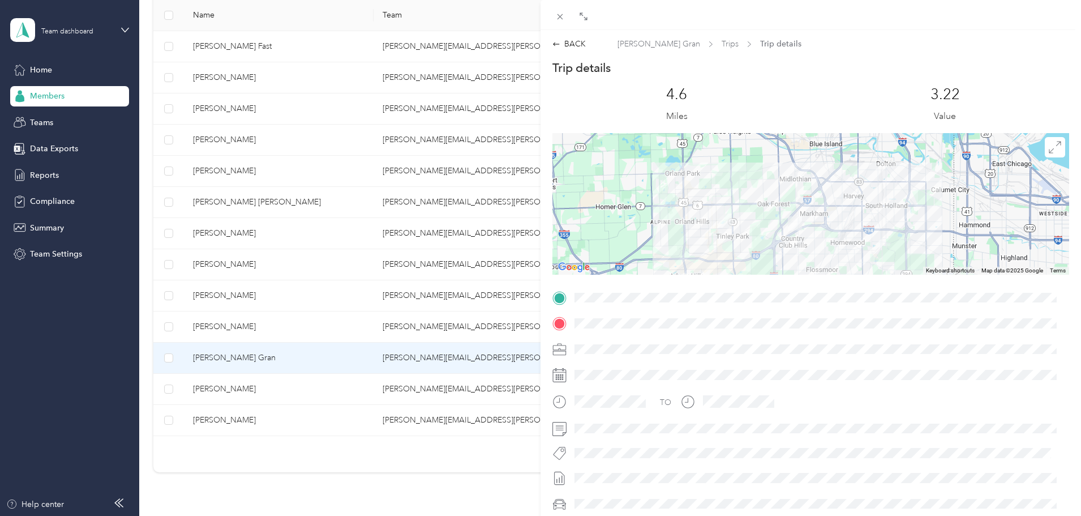
drag, startPoint x: 772, startPoint y: 216, endPoint x: 775, endPoint y: 247, distance: 31.8
click at [775, 247] on div at bounding box center [811, 204] width 517 height 142
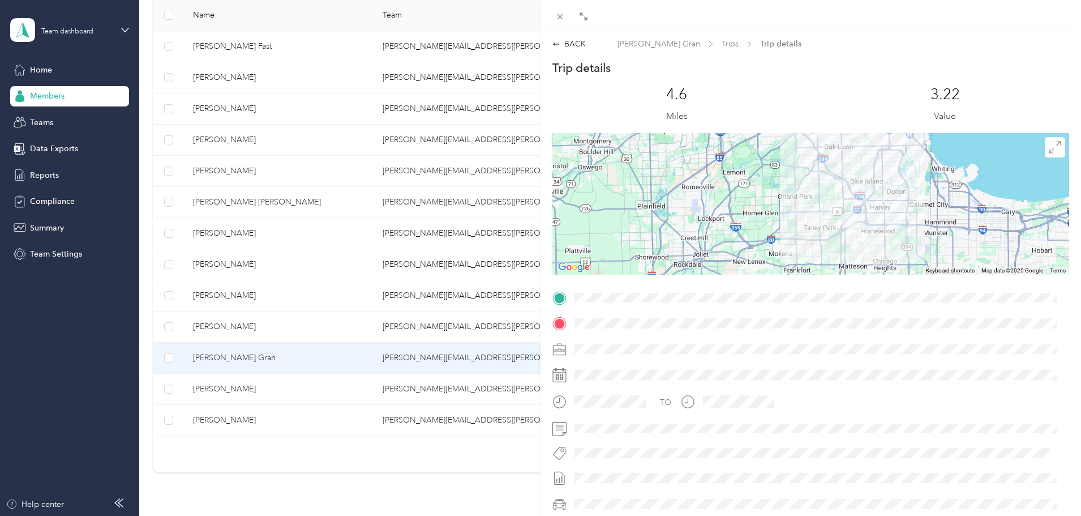
drag, startPoint x: 757, startPoint y: 244, endPoint x: 844, endPoint y: 242, distance: 87.2
click at [844, 242] on div at bounding box center [811, 204] width 517 height 142
click at [574, 40] on div "BACK" at bounding box center [569, 44] width 33 height 12
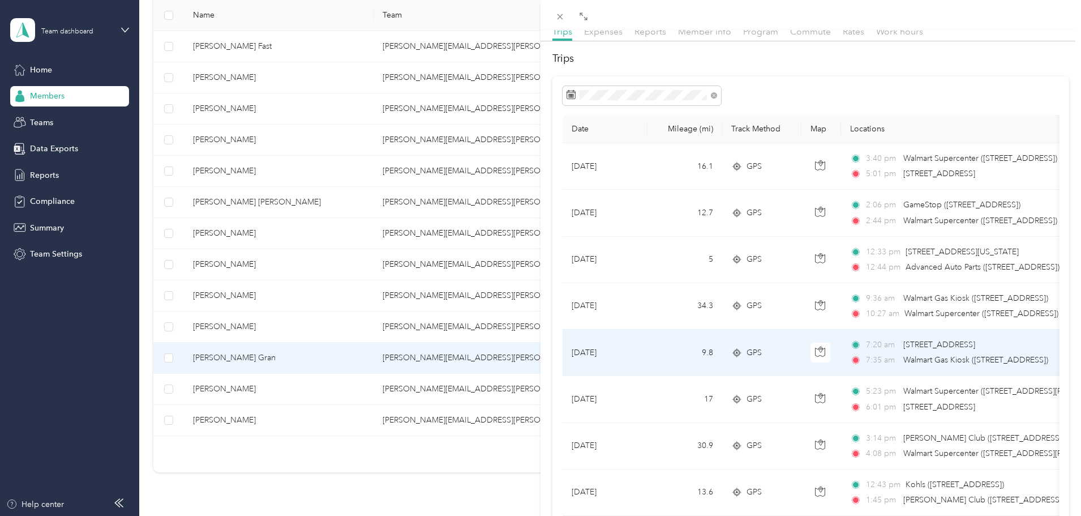
scroll to position [170, 0]
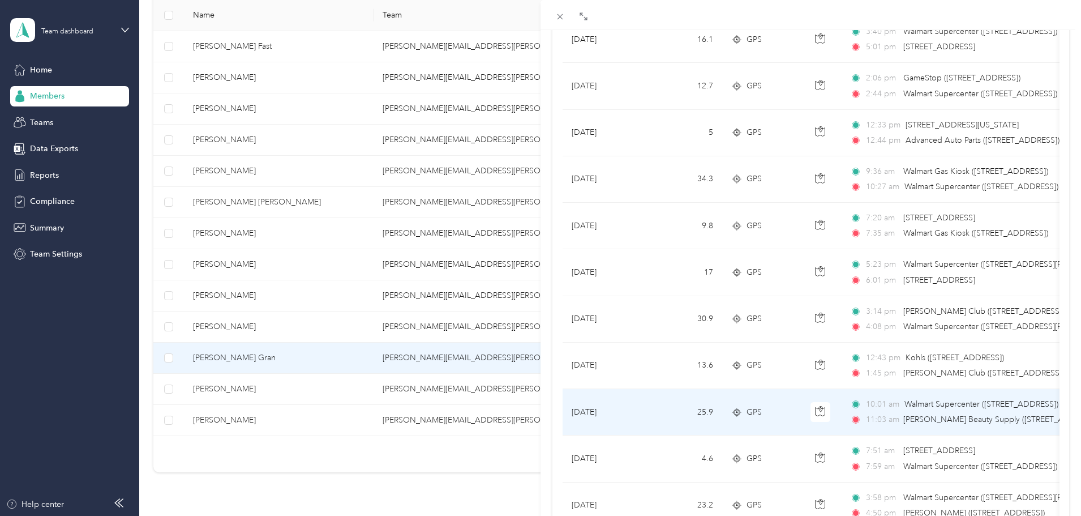
click at [647, 408] on td "[DATE]" at bounding box center [605, 412] width 85 height 46
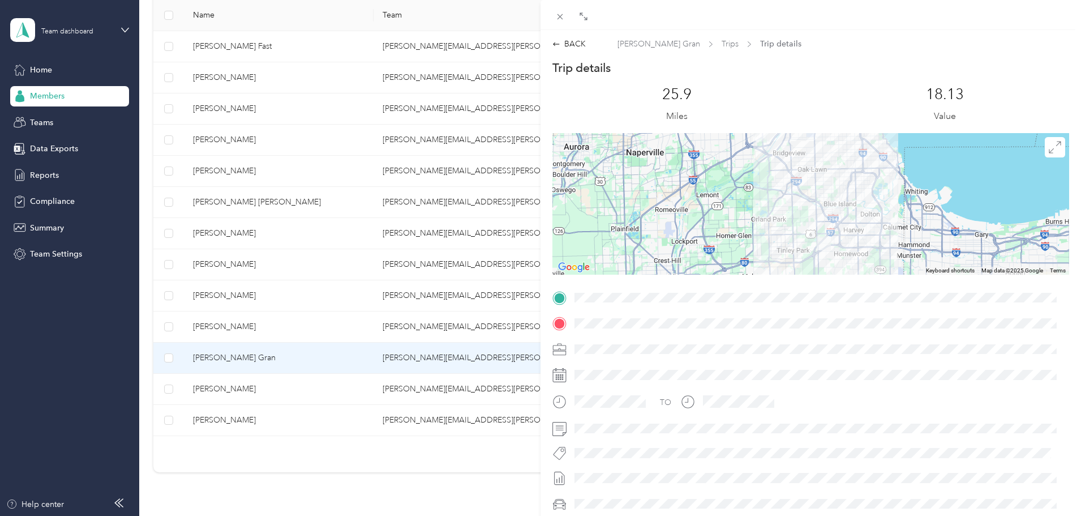
drag, startPoint x: 809, startPoint y: 228, endPoint x: 827, endPoint y: 267, distance: 42.6
click at [827, 267] on div at bounding box center [811, 204] width 517 height 142
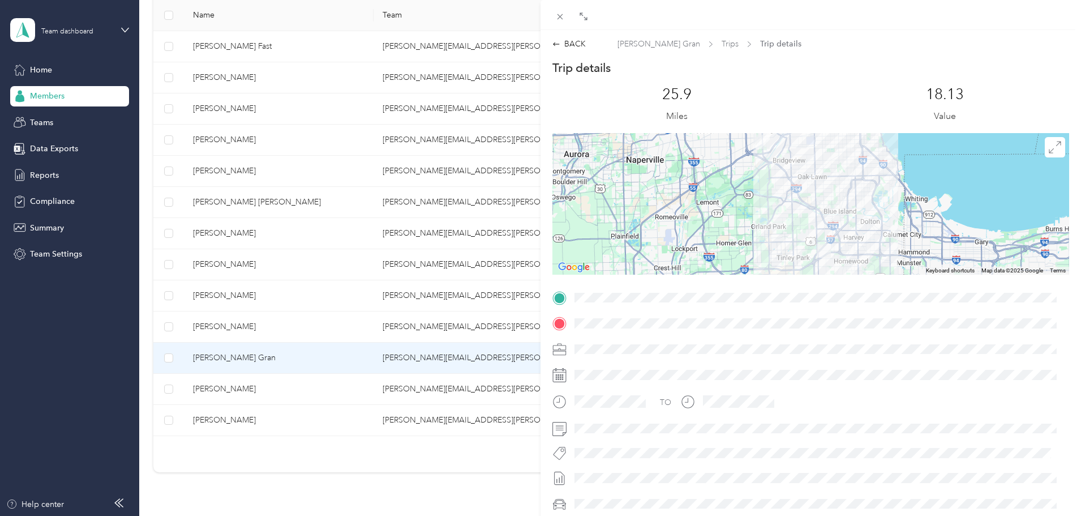
drag, startPoint x: 714, startPoint y: 190, endPoint x: 714, endPoint y: 199, distance: 8.5
click at [714, 199] on div at bounding box center [811, 204] width 517 height 142
click at [578, 46] on div "BACK" at bounding box center [569, 44] width 33 height 12
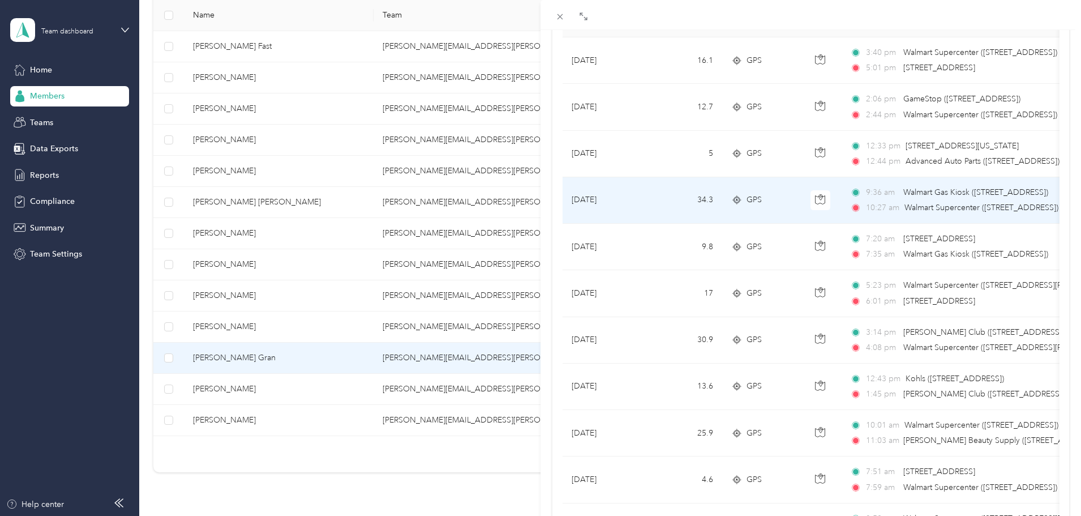
scroll to position [170, 0]
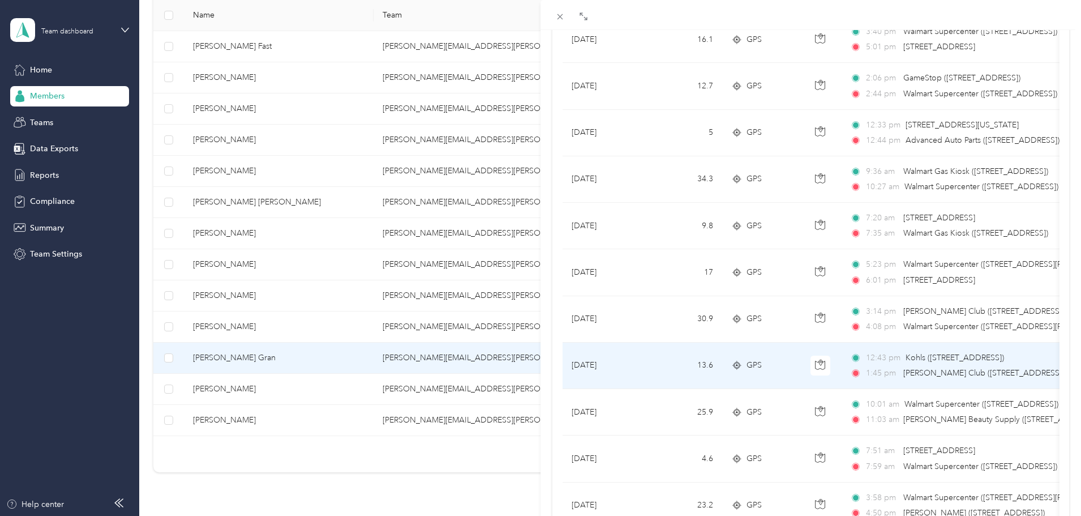
click at [639, 363] on td "[DATE]" at bounding box center [605, 366] width 85 height 46
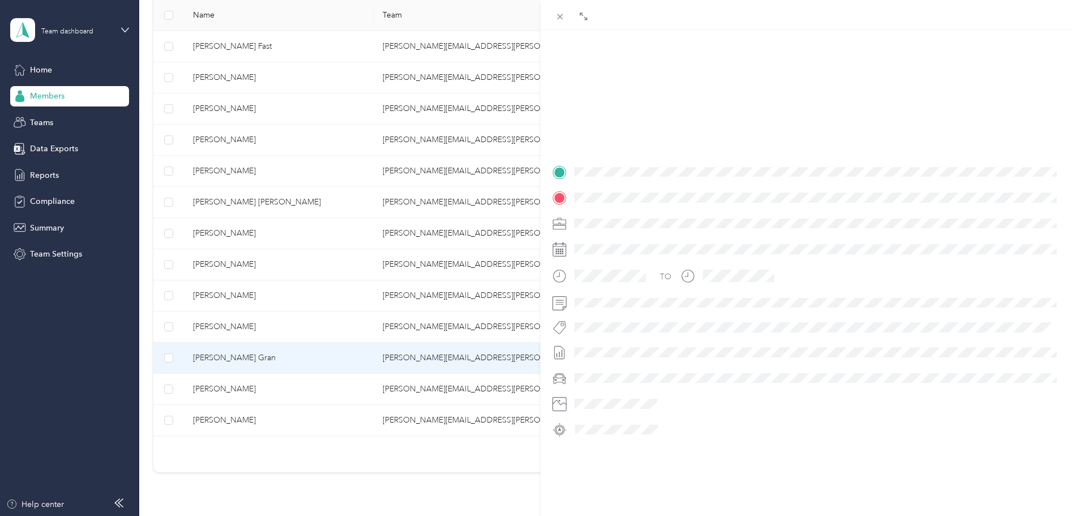
scroll to position [138, 0]
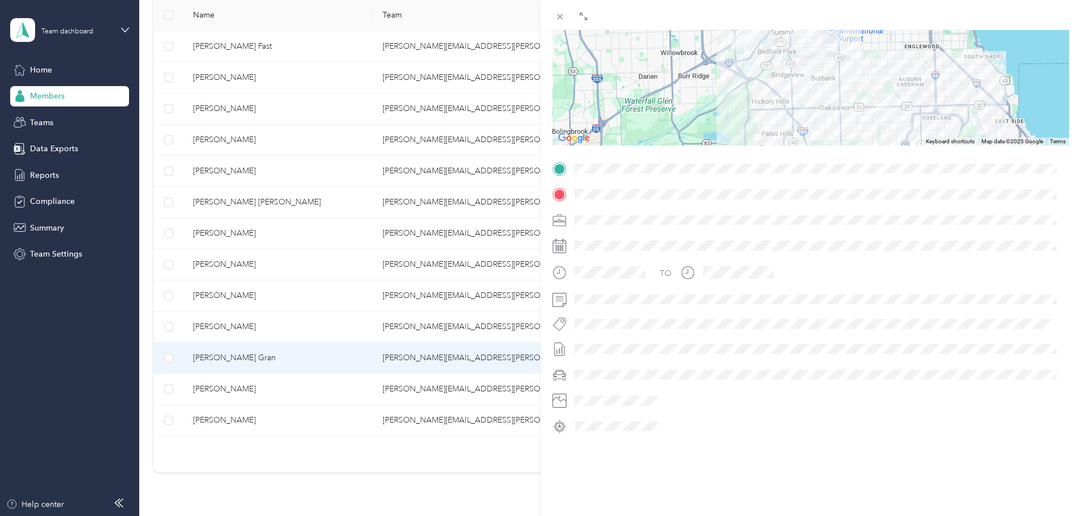
click at [850, 347] on div "TO" at bounding box center [811, 298] width 517 height 276
click at [673, 119] on div at bounding box center [811, 75] width 517 height 142
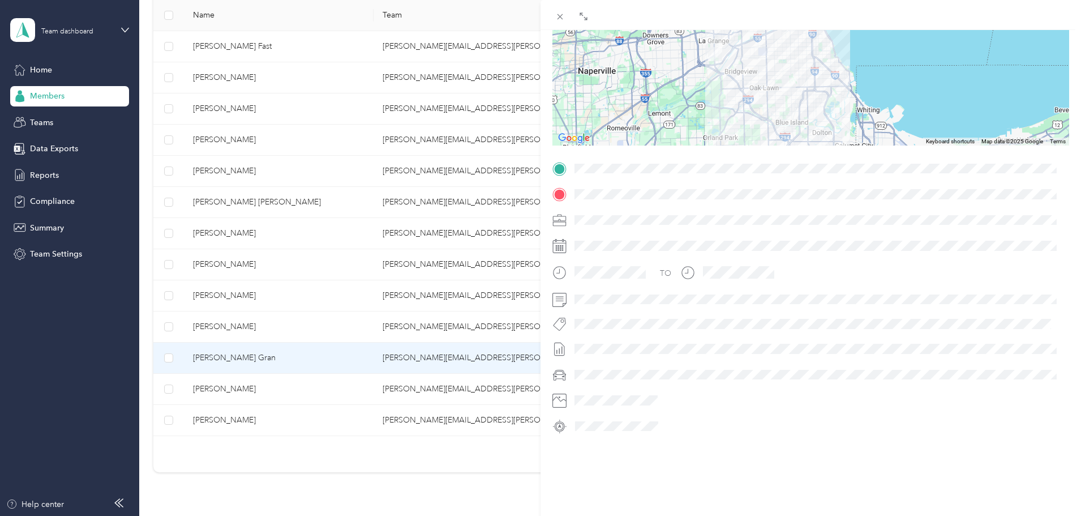
drag, startPoint x: 686, startPoint y: 111, endPoint x: 670, endPoint y: 86, distance: 29.2
click at [670, 86] on div at bounding box center [811, 75] width 517 height 142
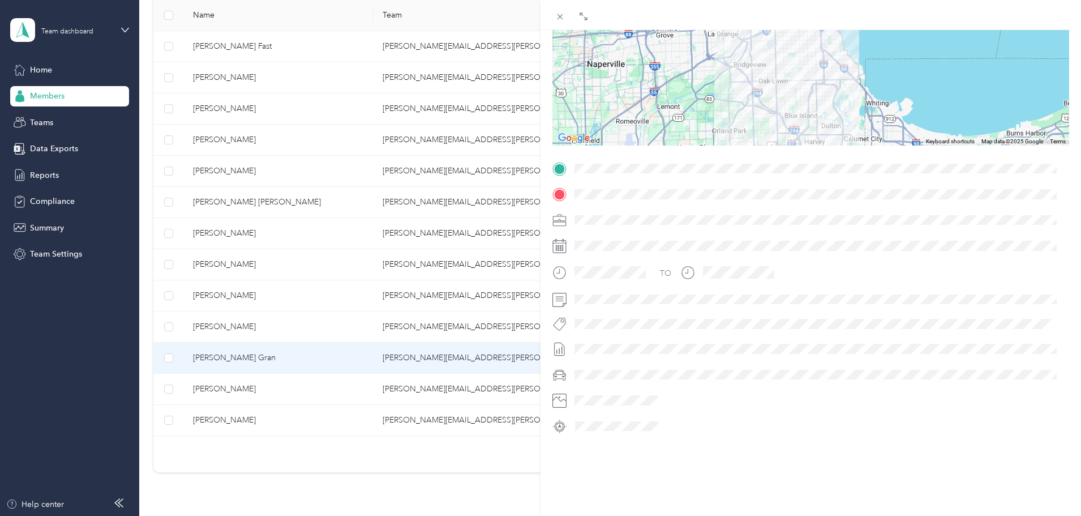
drag, startPoint x: 828, startPoint y: 105, endPoint x: 820, endPoint y: 110, distance: 9.9
click at [820, 110] on div at bounding box center [811, 75] width 517 height 142
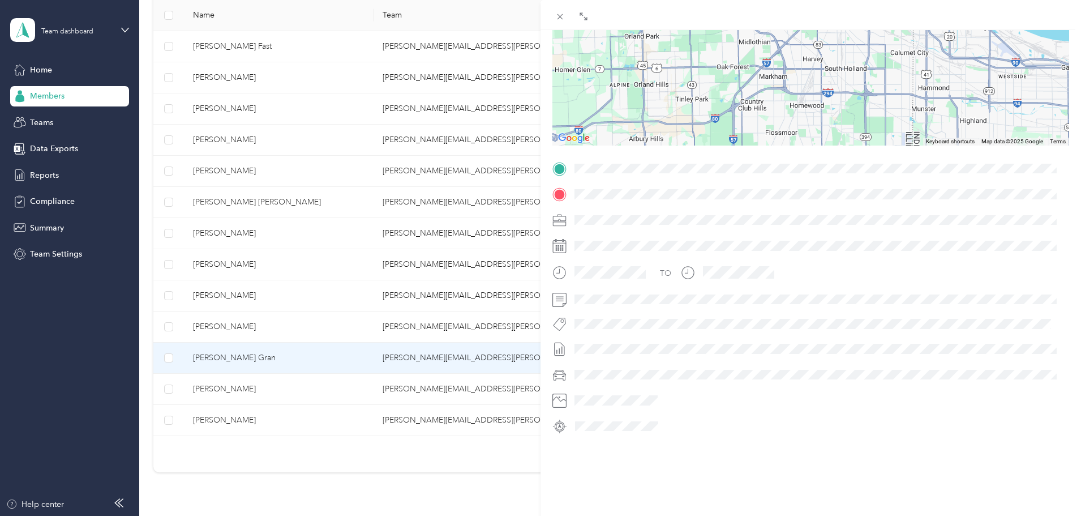
drag, startPoint x: 764, startPoint y: 106, endPoint x: 775, endPoint y: -1, distance: 107.5
click at [775, 0] on html "Team dashboard Home Members Teams Data Exports Reports Compliance Summary Team …" at bounding box center [538, 258] width 1076 height 516
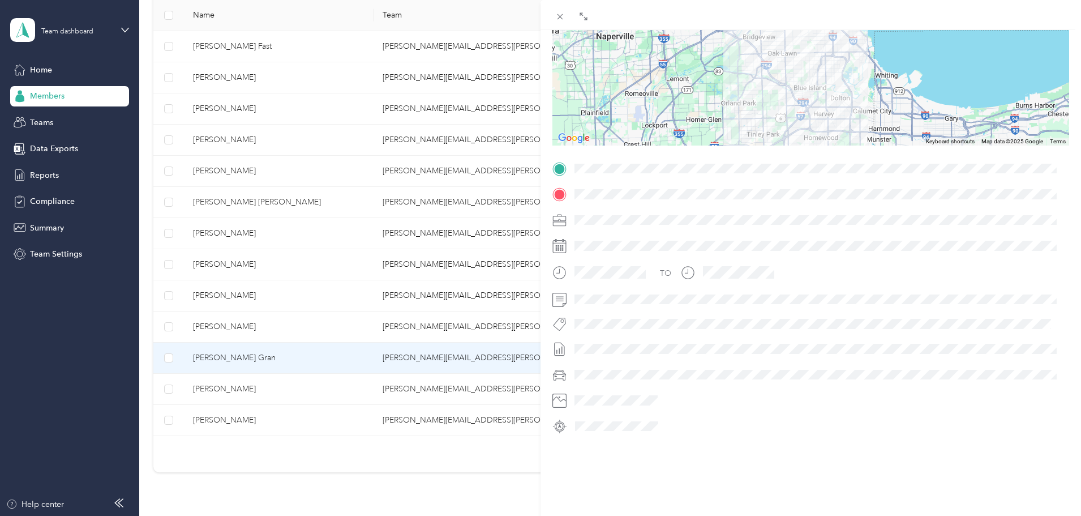
drag, startPoint x: 785, startPoint y: 76, endPoint x: 789, endPoint y: 125, distance: 49.4
click at [789, 125] on div at bounding box center [811, 75] width 517 height 142
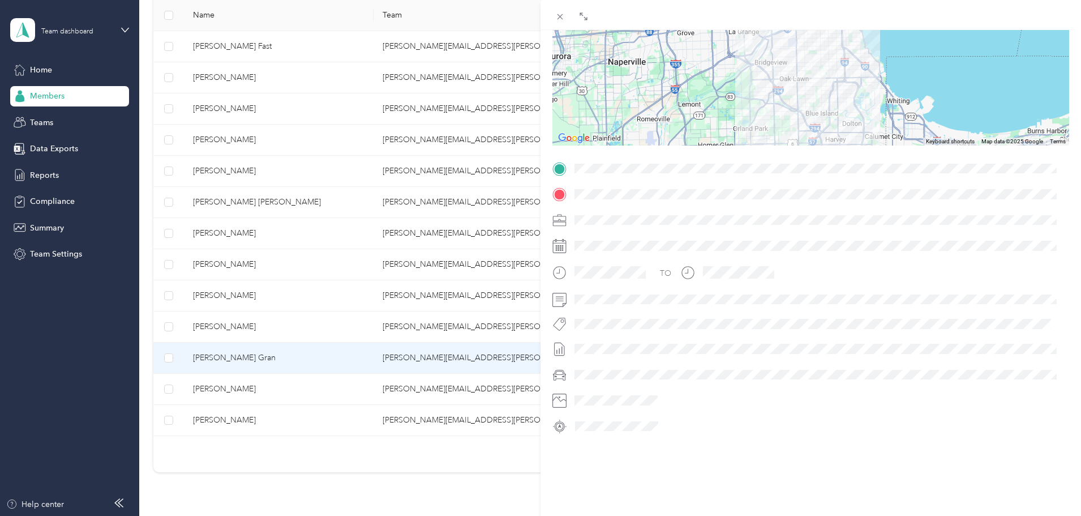
drag, startPoint x: 720, startPoint y: 66, endPoint x: 733, endPoint y: 95, distance: 31.7
click at [733, 95] on div at bounding box center [811, 75] width 517 height 142
click at [732, 95] on div at bounding box center [811, 75] width 517 height 142
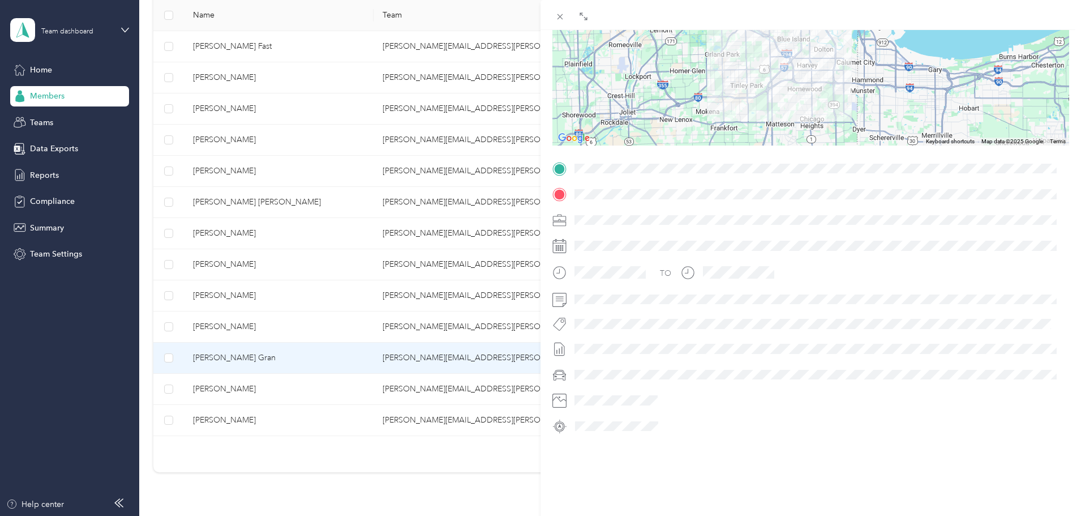
drag, startPoint x: 731, startPoint y: 96, endPoint x: 703, endPoint y: 21, distance: 80.4
click at [703, 21] on div "BACK [PERSON_NAME] Gran Trips Trip details Trip details This trip cannot be edi…" at bounding box center [811, 273] width 541 height 546
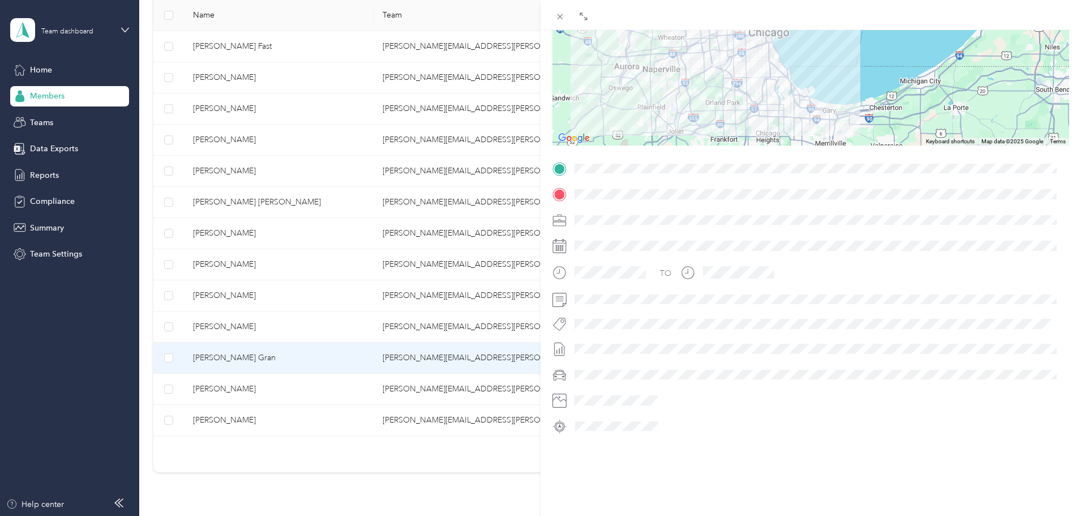
drag, startPoint x: 694, startPoint y: 49, endPoint x: 703, endPoint y: 84, distance: 36.3
click at [703, 84] on div at bounding box center [811, 75] width 517 height 142
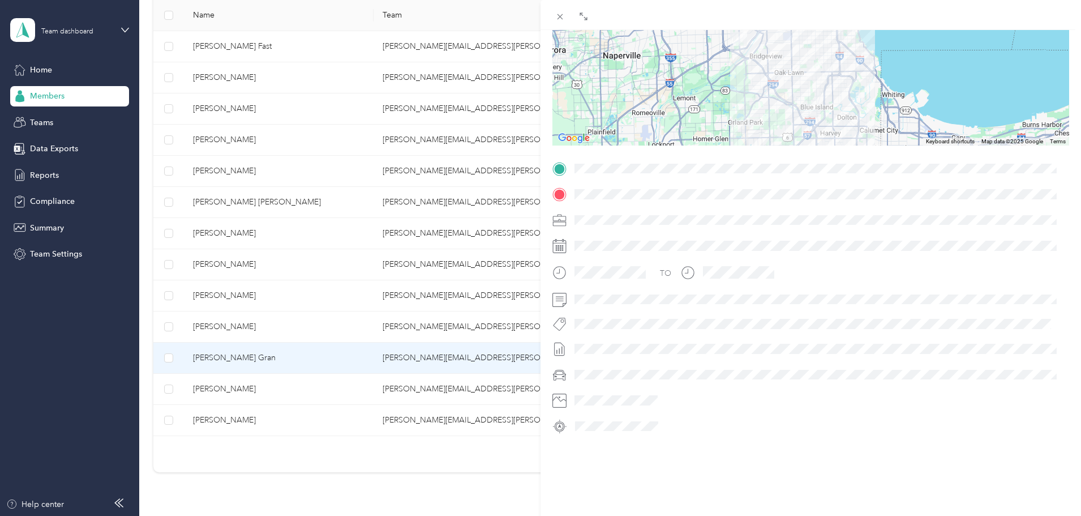
drag, startPoint x: 717, startPoint y: 106, endPoint x: 739, endPoint y: 139, distance: 39.6
click at [739, 139] on div "Trip details This trip cannot be edited because it is either under review, appr…" at bounding box center [811, 183] width 517 height 504
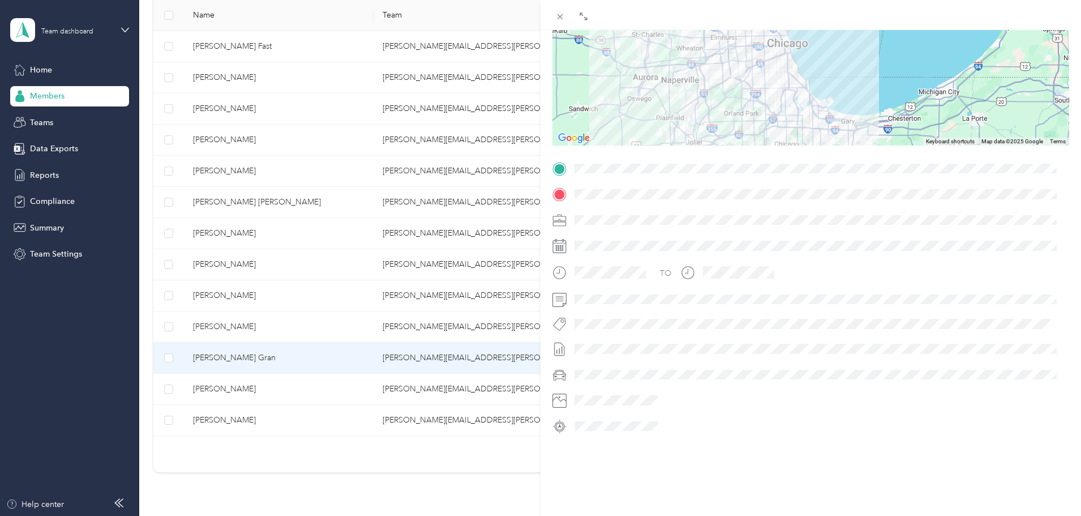
drag, startPoint x: 734, startPoint y: 119, endPoint x: 733, endPoint y: 104, distance: 15.4
click at [733, 104] on div at bounding box center [811, 75] width 517 height 142
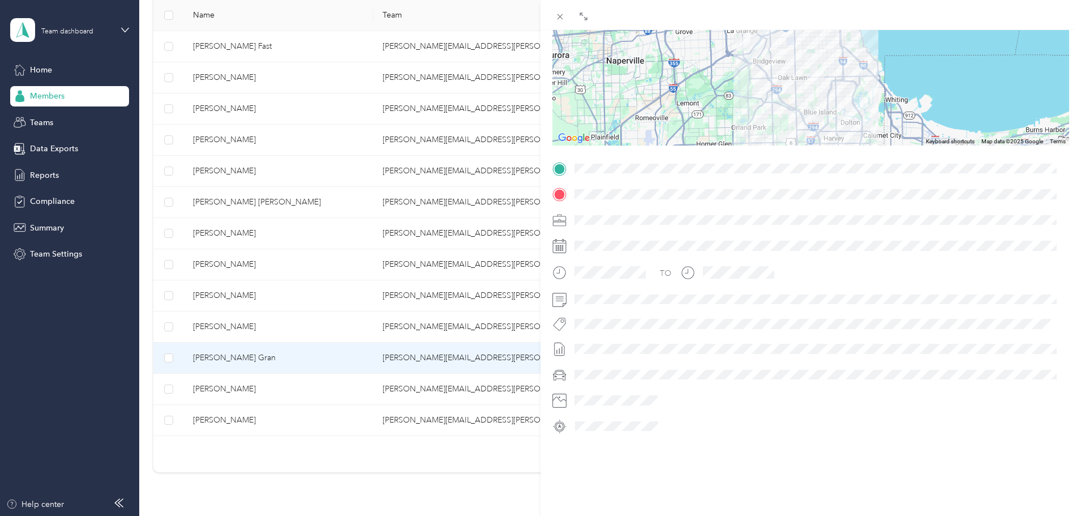
drag, startPoint x: 722, startPoint y: 95, endPoint x: 725, endPoint y: 108, distance: 13.5
click at [725, 108] on div at bounding box center [811, 75] width 517 height 142
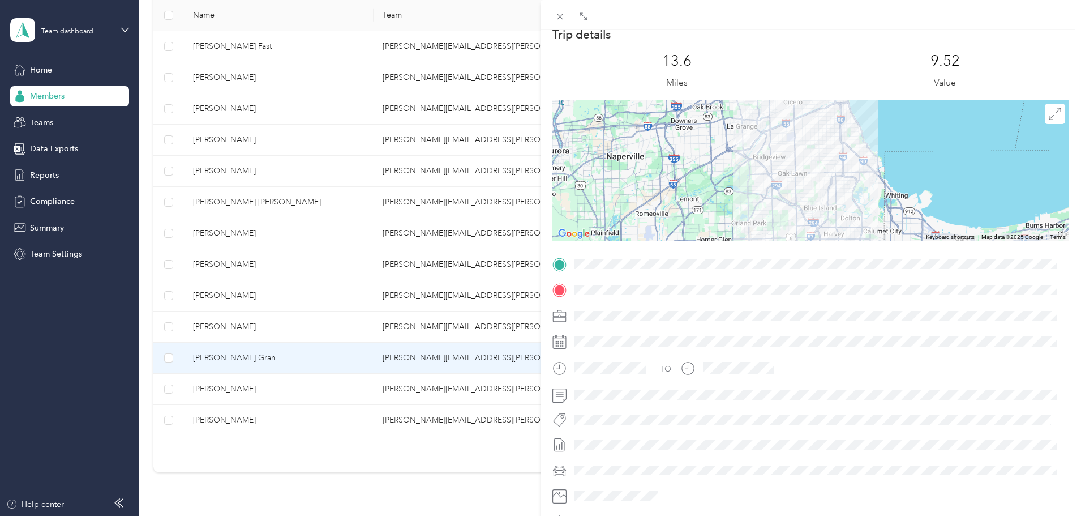
scroll to position [0, 0]
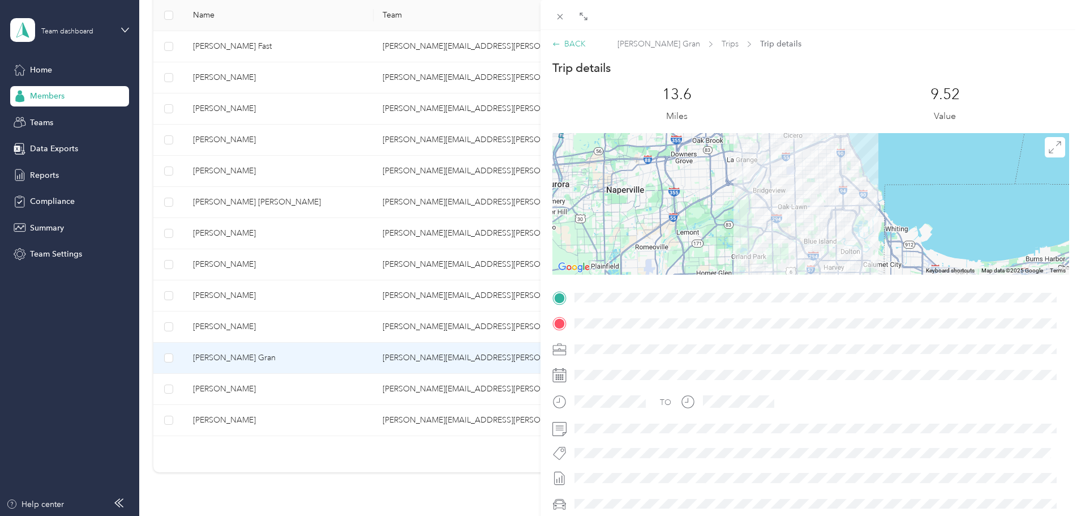
click at [572, 41] on div "BACK" at bounding box center [569, 44] width 33 height 12
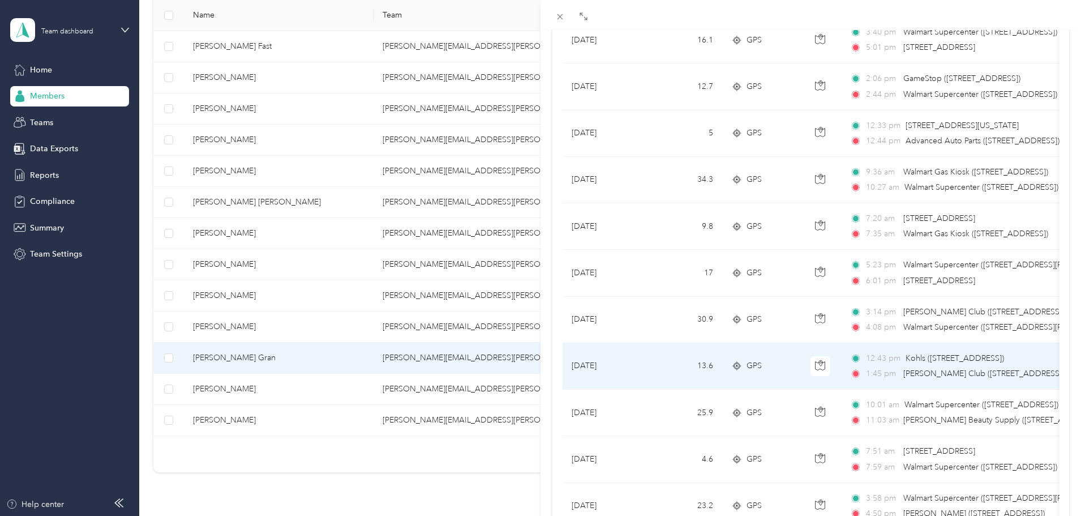
scroll to position [170, 0]
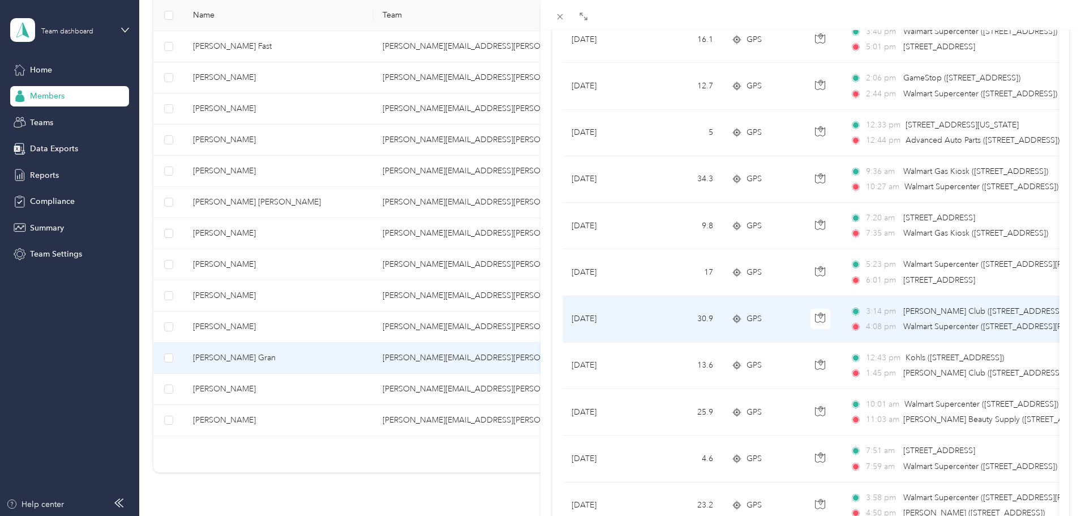
click at [625, 322] on td "[DATE]" at bounding box center [605, 319] width 85 height 46
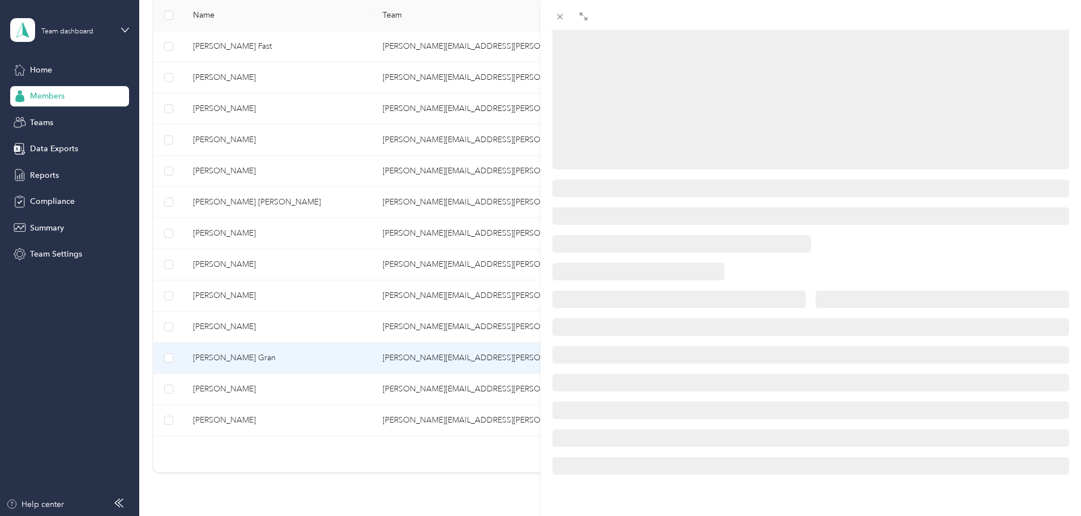
scroll to position [138, 0]
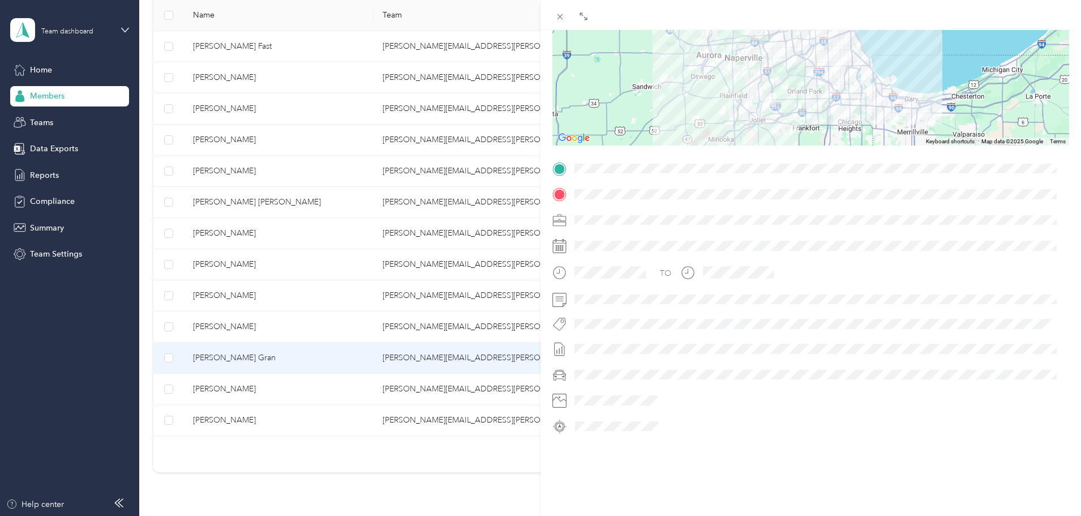
drag, startPoint x: 857, startPoint y: 120, endPoint x: 853, endPoint y: 137, distance: 17.4
click at [853, 137] on div "Trip details This trip cannot be edited because it is either under review, appr…" at bounding box center [811, 183] width 517 height 504
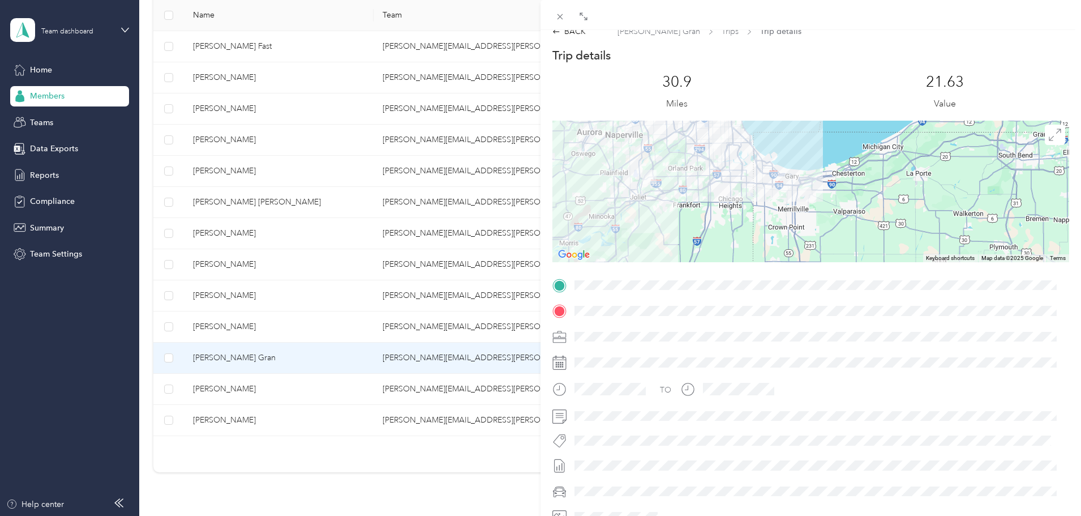
scroll to position [0, 0]
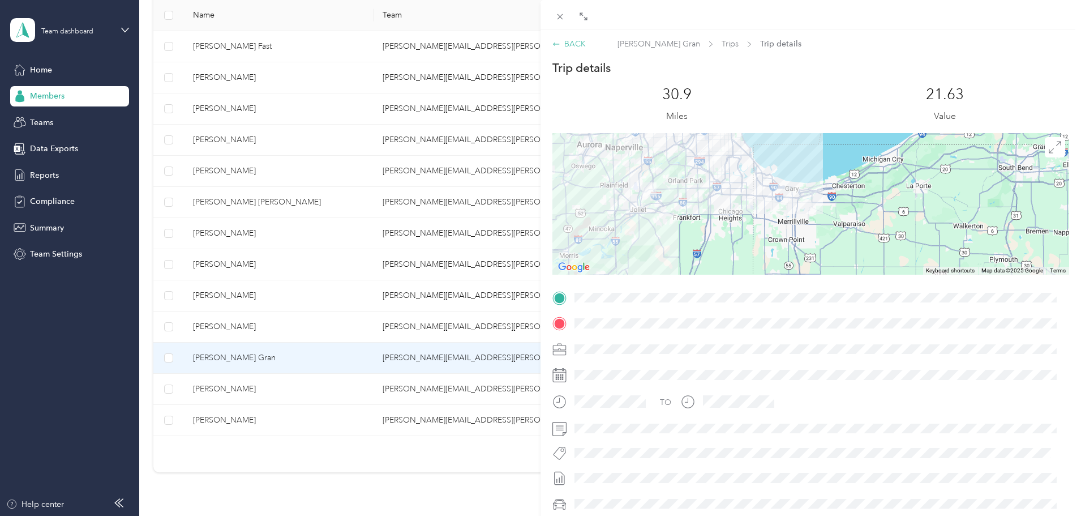
click at [573, 47] on div "BACK" at bounding box center [569, 44] width 33 height 12
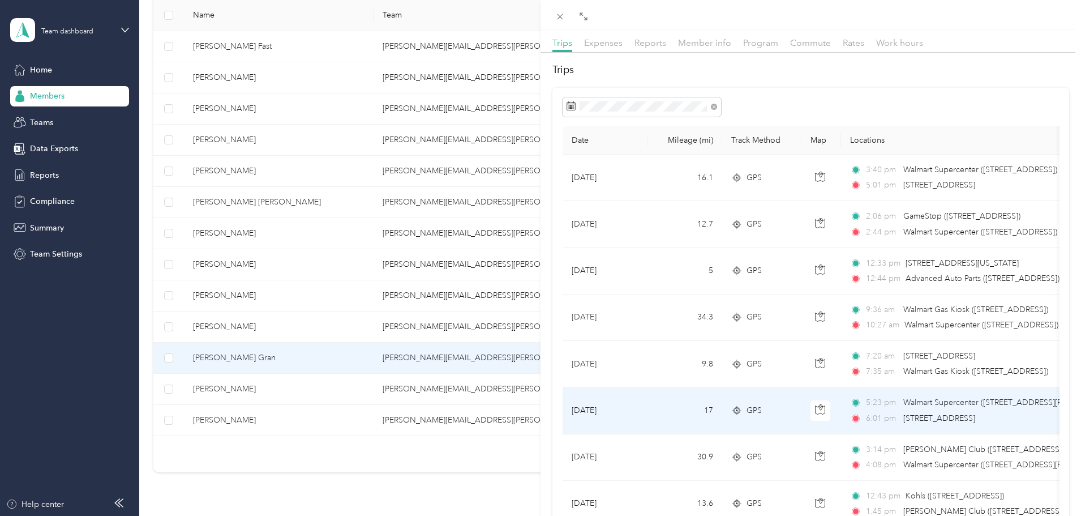
scroll to position [57, 0]
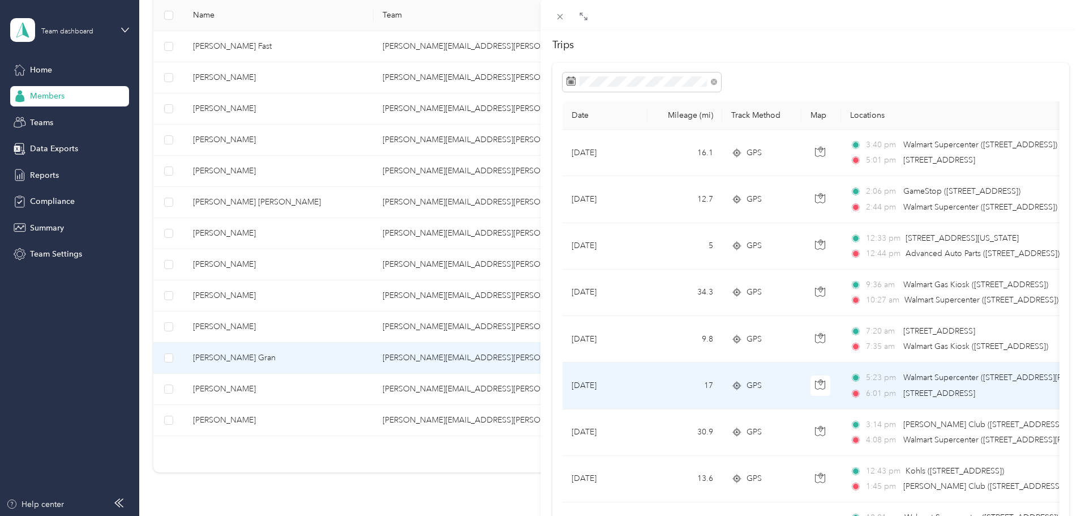
click at [655, 378] on td "17" at bounding box center [685, 385] width 75 height 46
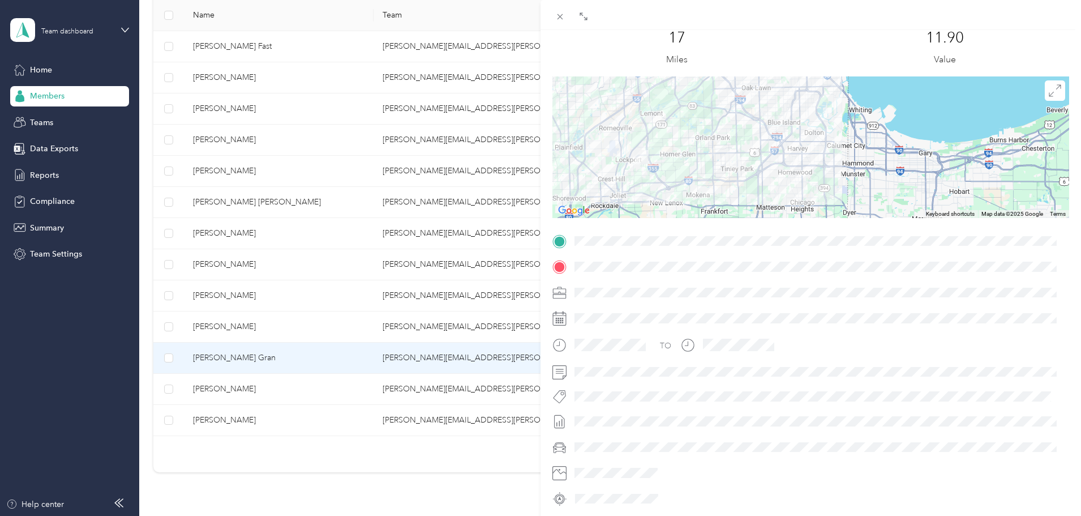
drag, startPoint x: 891, startPoint y: 189, endPoint x: 737, endPoint y: 190, distance: 154.0
click at [737, 190] on div at bounding box center [811, 147] width 517 height 142
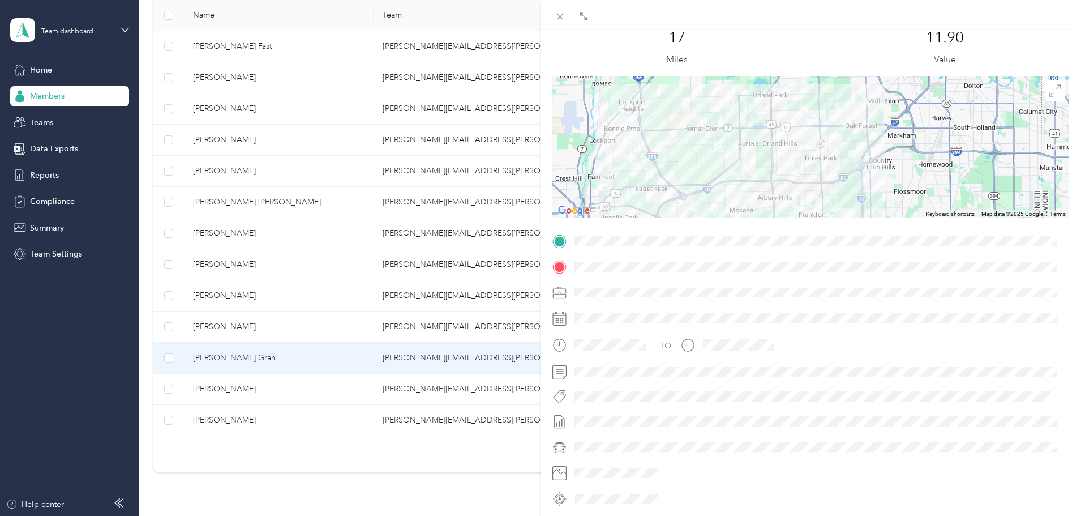
drag, startPoint x: 764, startPoint y: 186, endPoint x: 884, endPoint y: 194, distance: 120.3
click at [884, 194] on div at bounding box center [811, 147] width 517 height 142
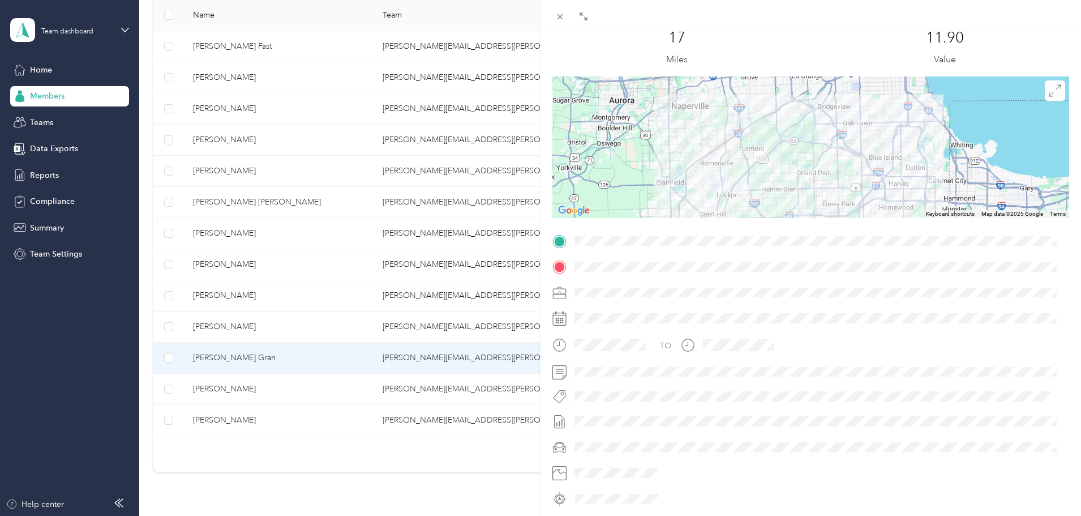
drag, startPoint x: 835, startPoint y: 131, endPoint x: 819, endPoint y: 162, distance: 34.7
click at [819, 162] on div at bounding box center [811, 147] width 517 height 142
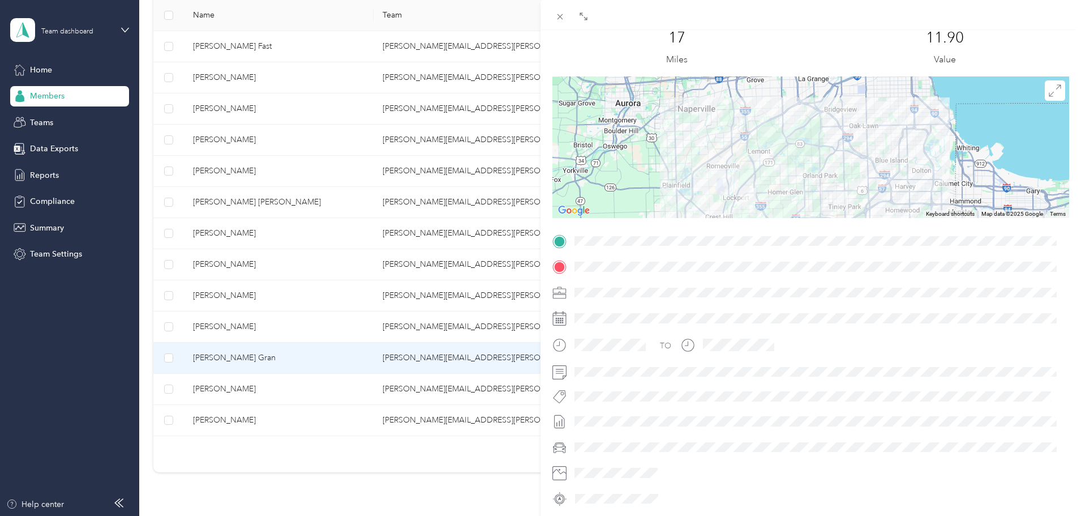
drag, startPoint x: 779, startPoint y: 152, endPoint x: 785, endPoint y: 156, distance: 8.2
click at [785, 156] on div at bounding box center [811, 147] width 517 height 142
click at [886, 166] on div at bounding box center [811, 147] width 517 height 142
drag, startPoint x: 913, startPoint y: 127, endPoint x: 915, endPoint y: 122, distance: 5.9
click at [915, 122] on div at bounding box center [811, 147] width 517 height 142
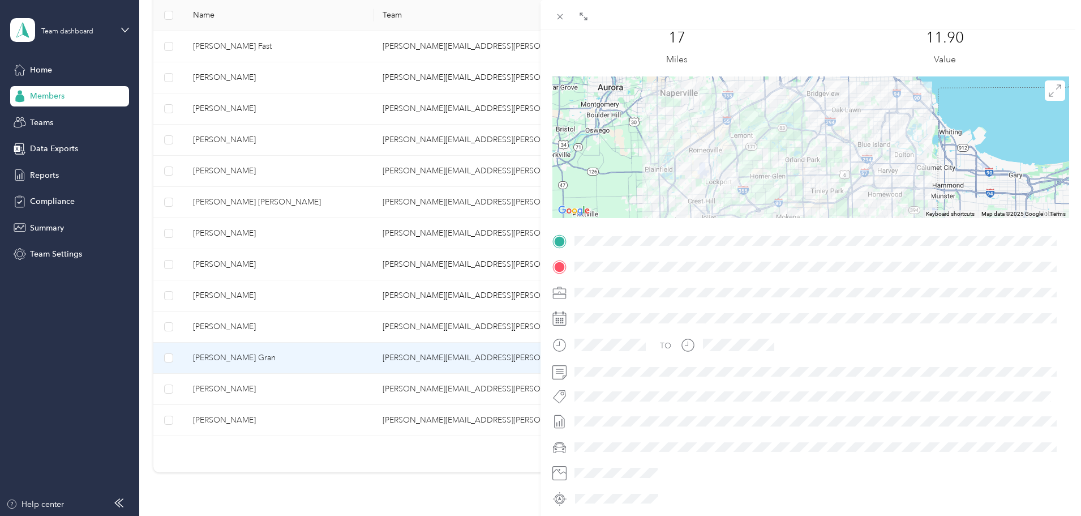
drag, startPoint x: 861, startPoint y: 150, endPoint x: 861, endPoint y: 129, distance: 21.0
click at [861, 129] on div at bounding box center [811, 147] width 517 height 142
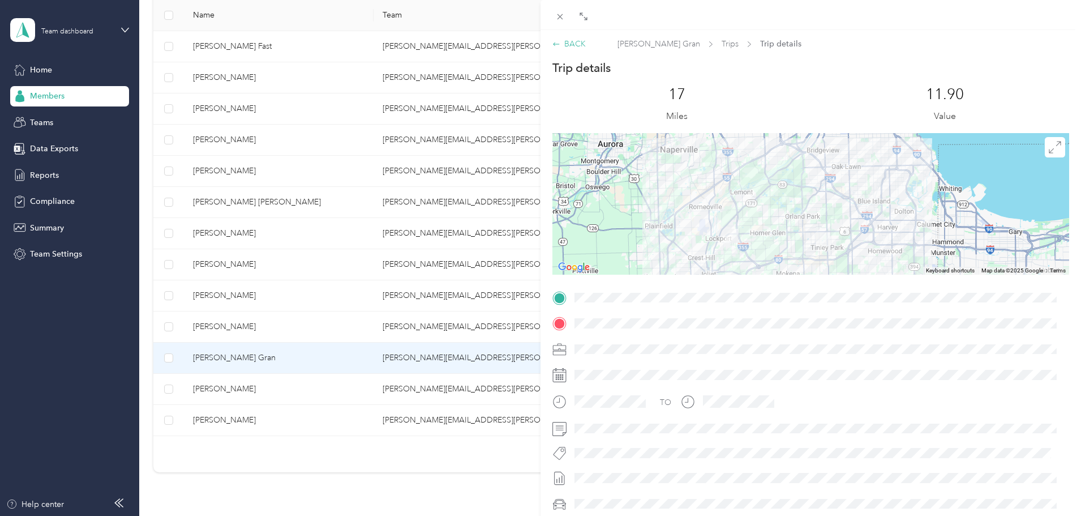
click at [574, 41] on div "BACK" at bounding box center [569, 44] width 33 height 12
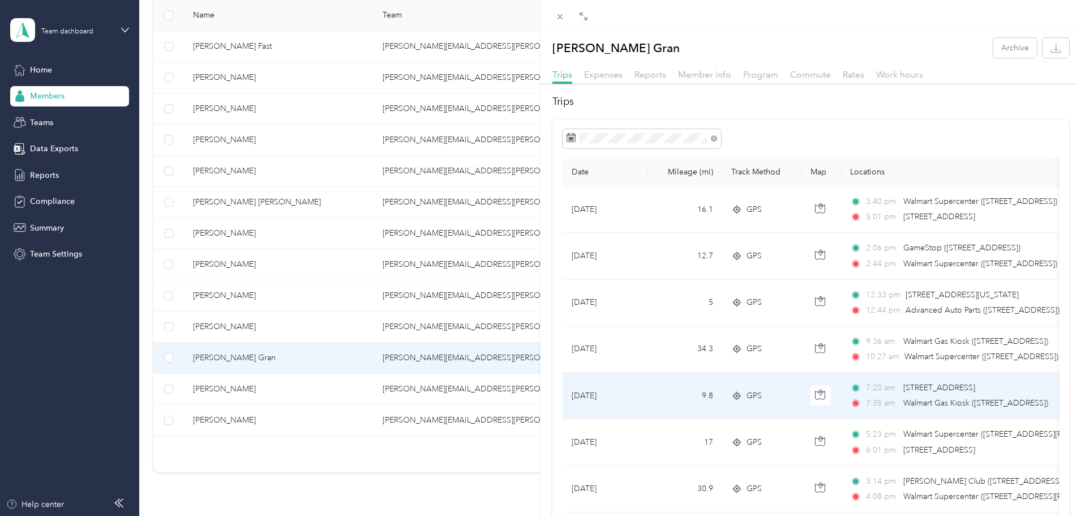
click at [641, 393] on td "[DATE]" at bounding box center [605, 396] width 85 height 46
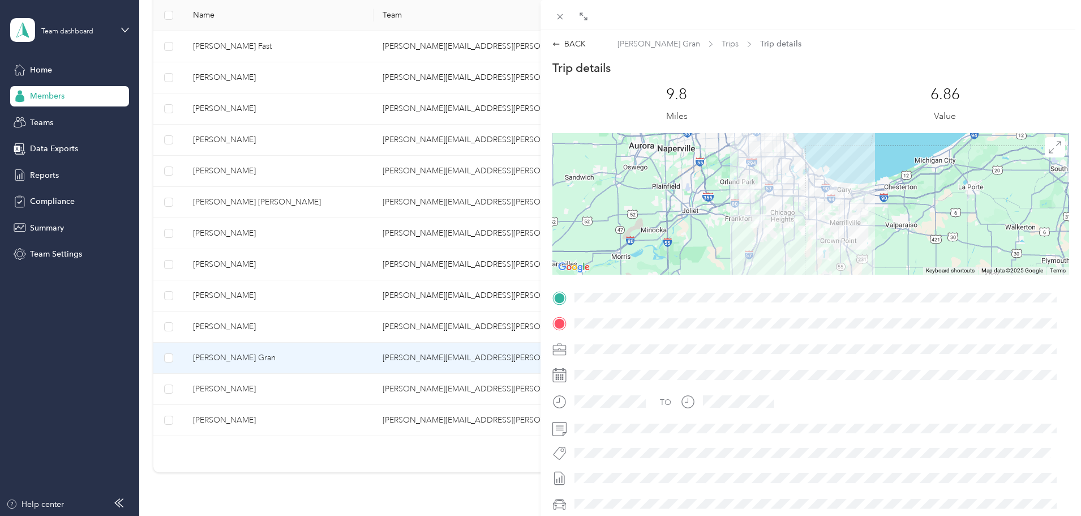
drag, startPoint x: 759, startPoint y: 237, endPoint x: 681, endPoint y: 228, distance: 79.2
click at [681, 228] on div at bounding box center [811, 204] width 517 height 142
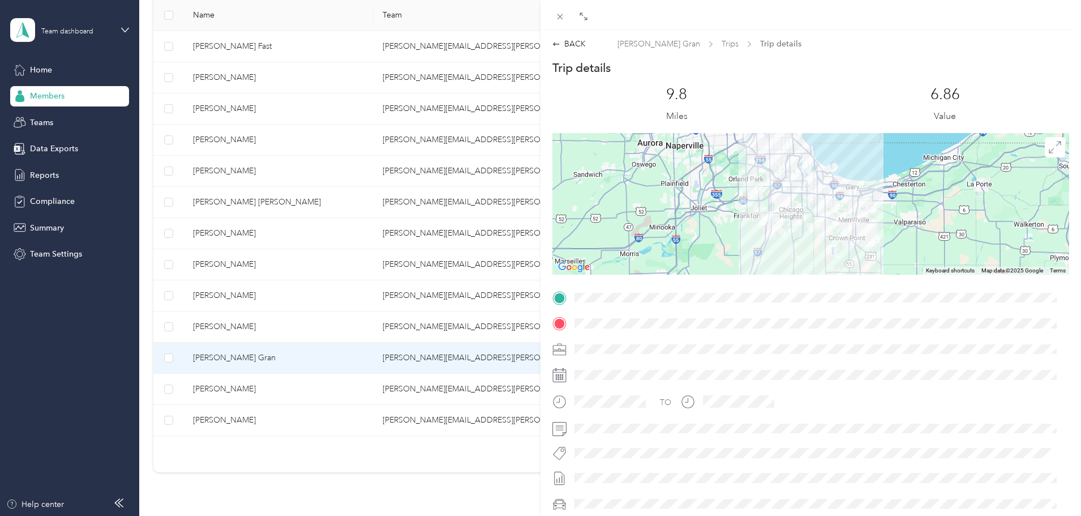
drag, startPoint x: 818, startPoint y: 241, endPoint x: 827, endPoint y: 238, distance: 10.2
click at [827, 238] on div at bounding box center [811, 204] width 517 height 142
click at [575, 45] on div "BACK" at bounding box center [569, 44] width 33 height 12
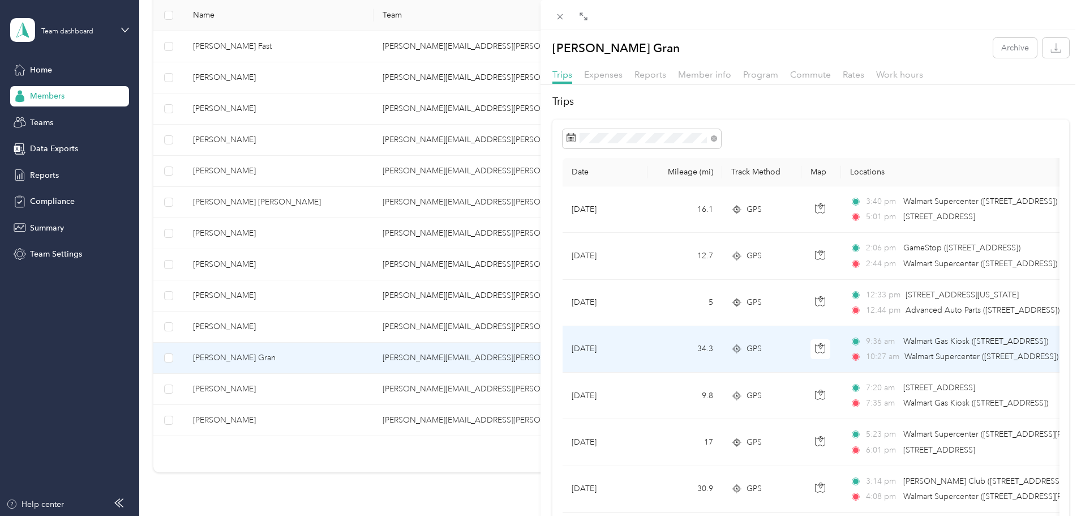
click at [645, 349] on td "[DATE]" at bounding box center [605, 349] width 85 height 46
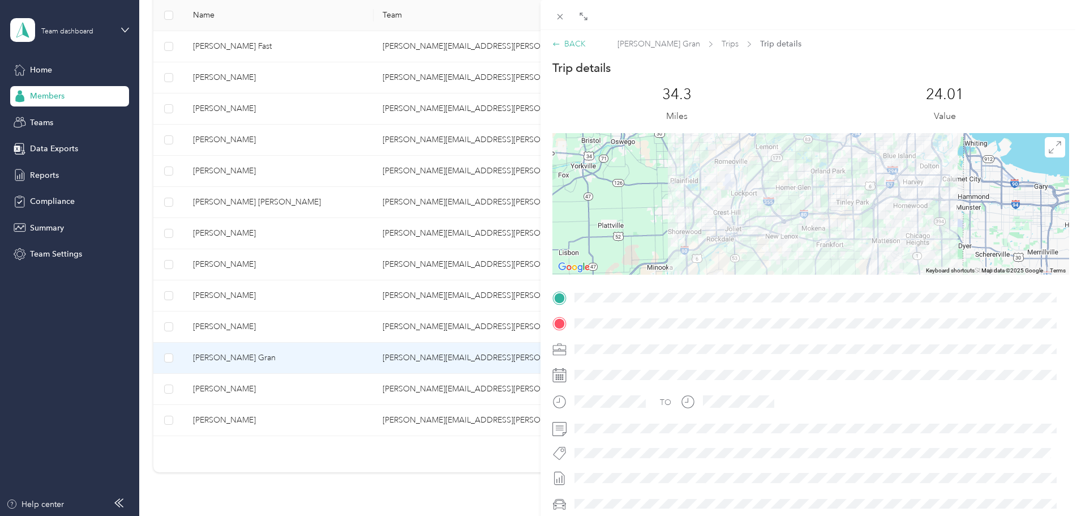
click at [568, 40] on div "BACK" at bounding box center [569, 44] width 33 height 12
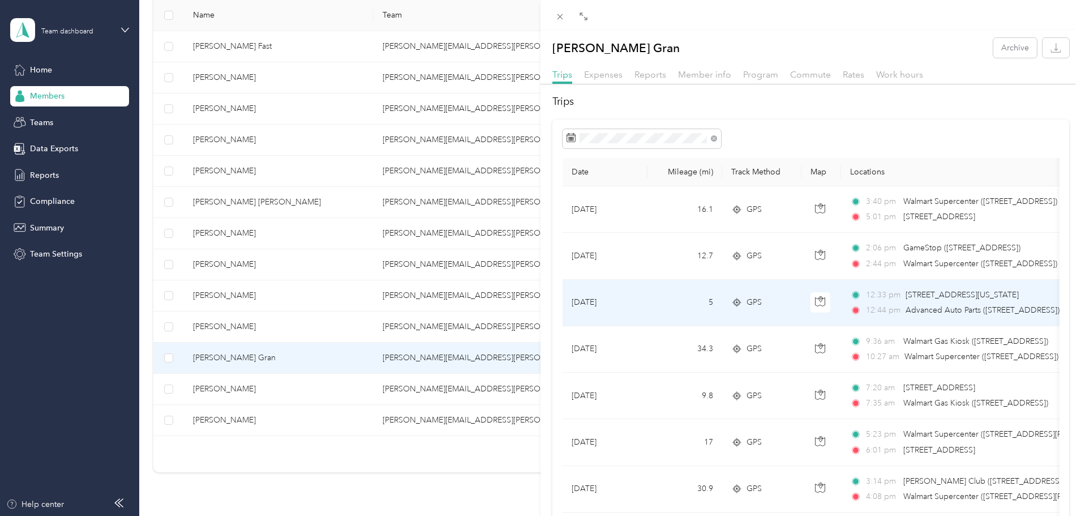
click at [641, 304] on td "[DATE]" at bounding box center [605, 303] width 85 height 46
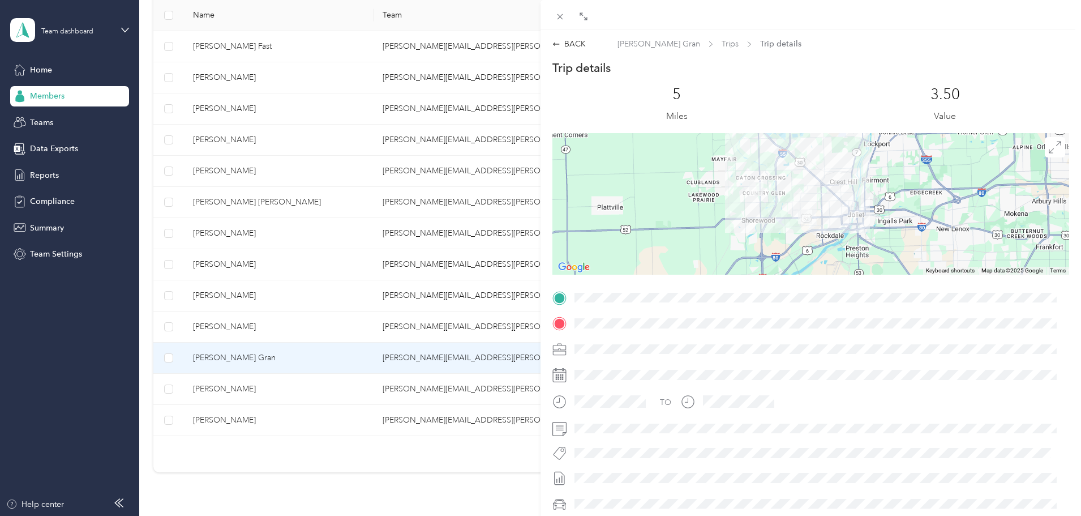
drag, startPoint x: 768, startPoint y: 251, endPoint x: 703, endPoint y: 237, distance: 66.6
click at [703, 237] on div at bounding box center [811, 204] width 517 height 142
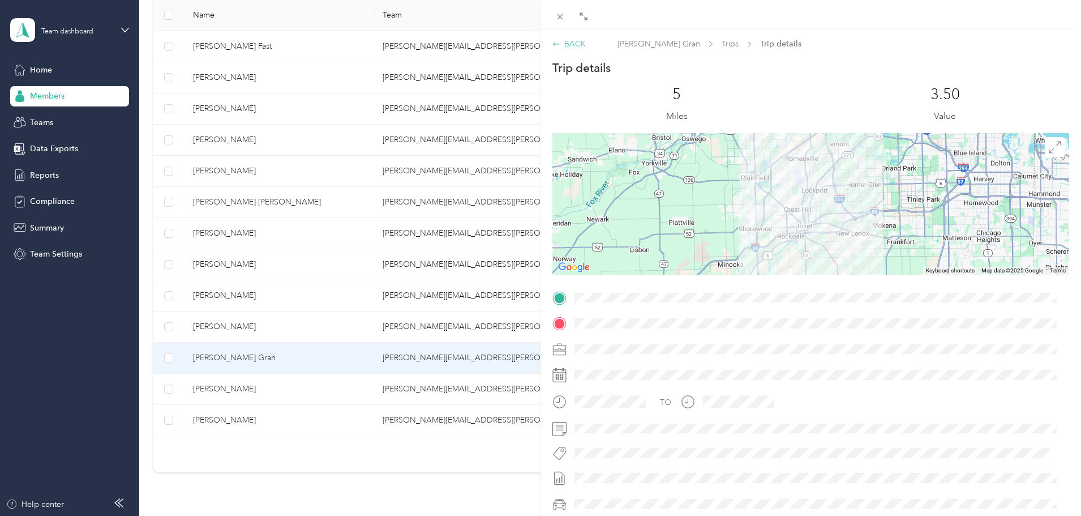
click at [577, 41] on div "BACK" at bounding box center [569, 44] width 33 height 12
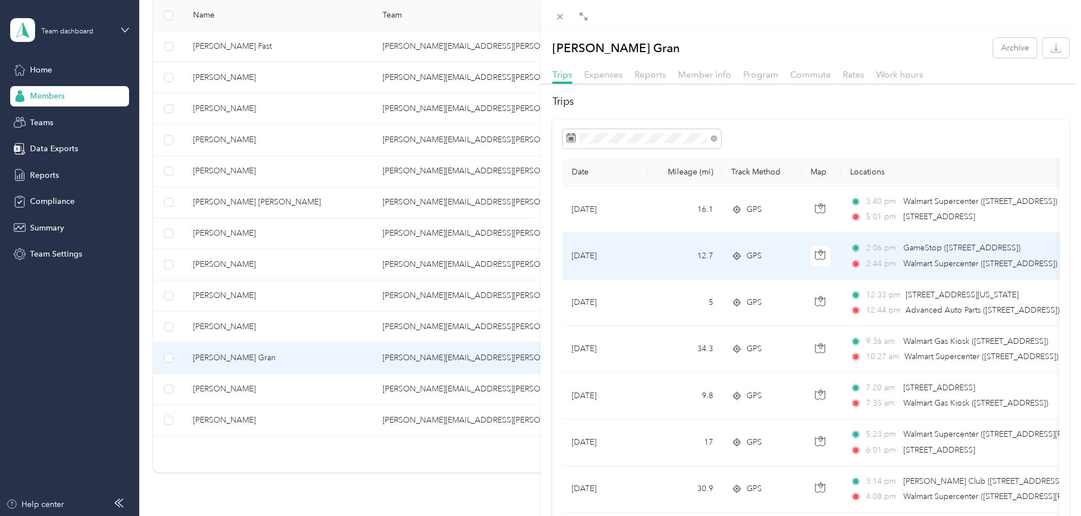
click at [640, 259] on td "[DATE]" at bounding box center [605, 256] width 85 height 46
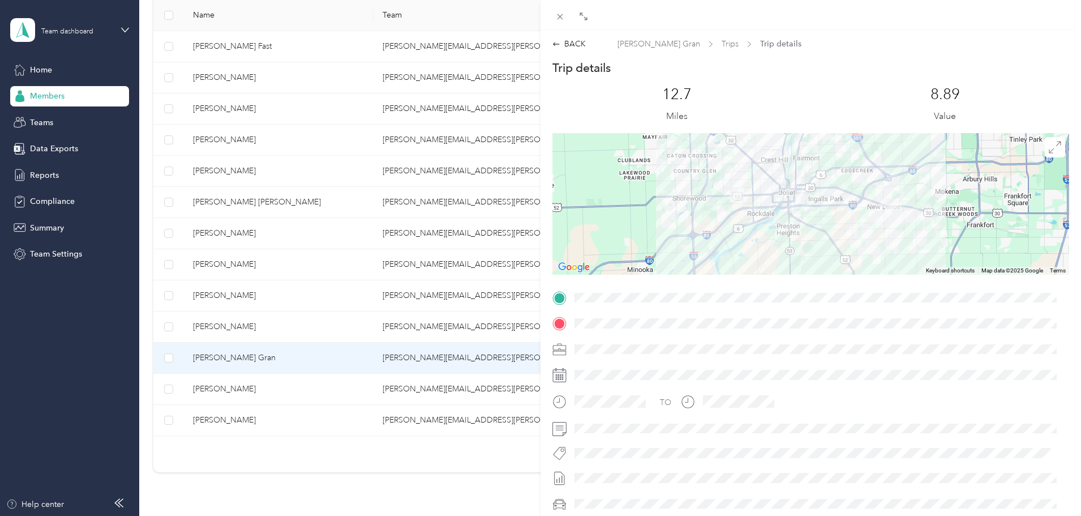
drag, startPoint x: 730, startPoint y: 250, endPoint x: 666, endPoint y: 224, distance: 69.4
click at [666, 224] on div at bounding box center [811, 204] width 517 height 142
click at [572, 44] on div "BACK" at bounding box center [569, 44] width 33 height 12
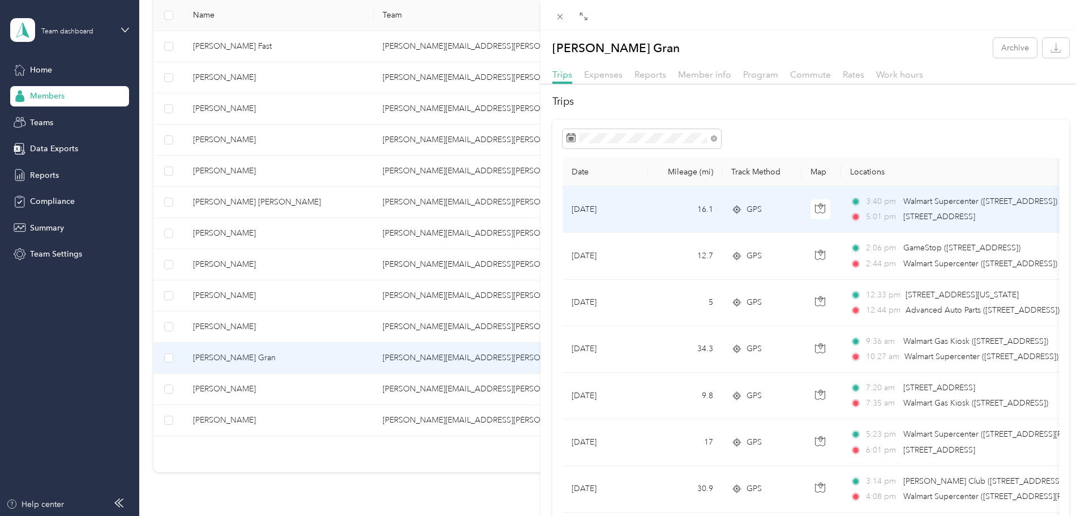
click at [654, 206] on td "16.1" at bounding box center [685, 209] width 75 height 46
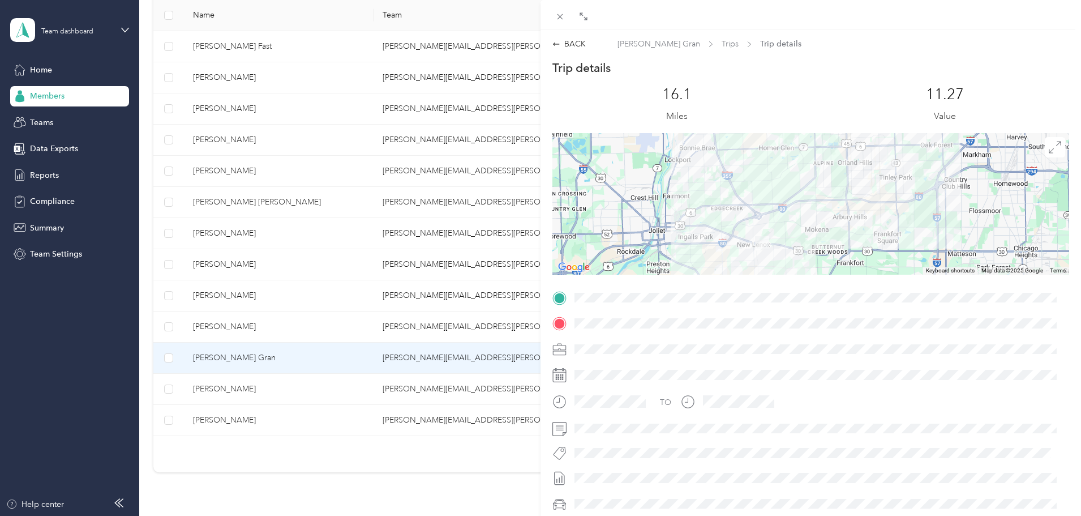
click at [178, 219] on div "BACK [PERSON_NAME] Gran Trips Trip details Trip details This trip cannot be edi…" at bounding box center [540, 258] width 1081 height 516
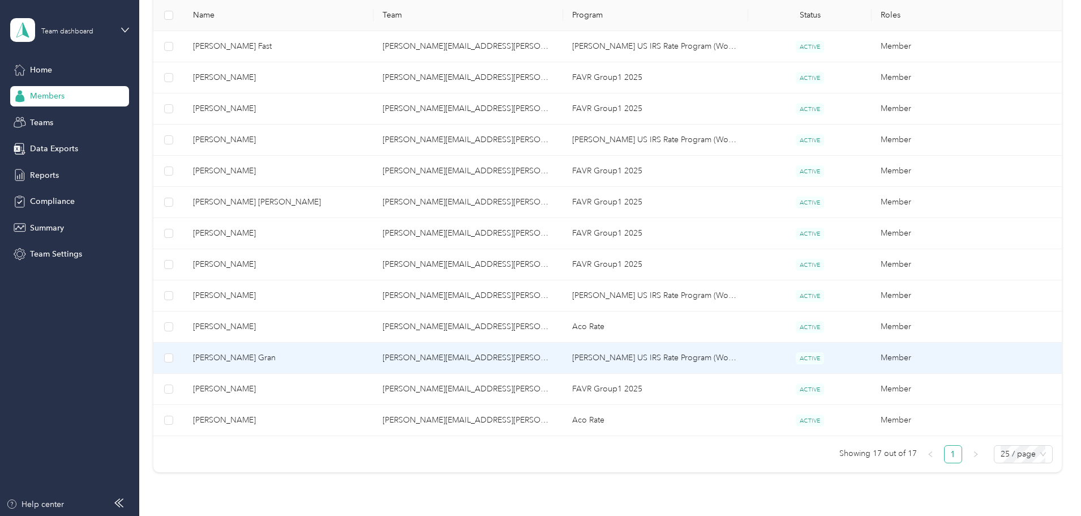
click at [314, 354] on span "[PERSON_NAME] Gran" at bounding box center [279, 358] width 172 height 12
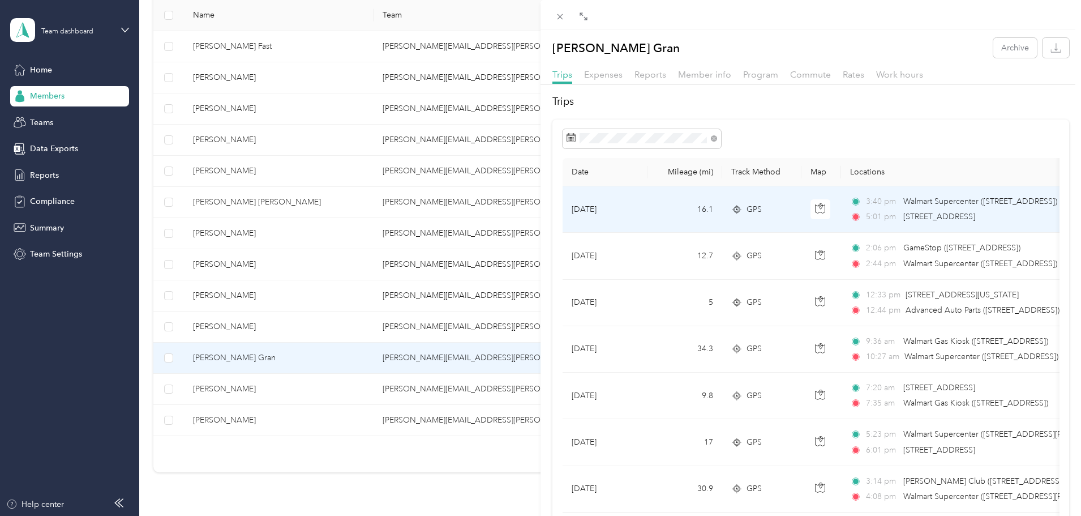
click at [645, 205] on td "[DATE]" at bounding box center [605, 209] width 85 height 46
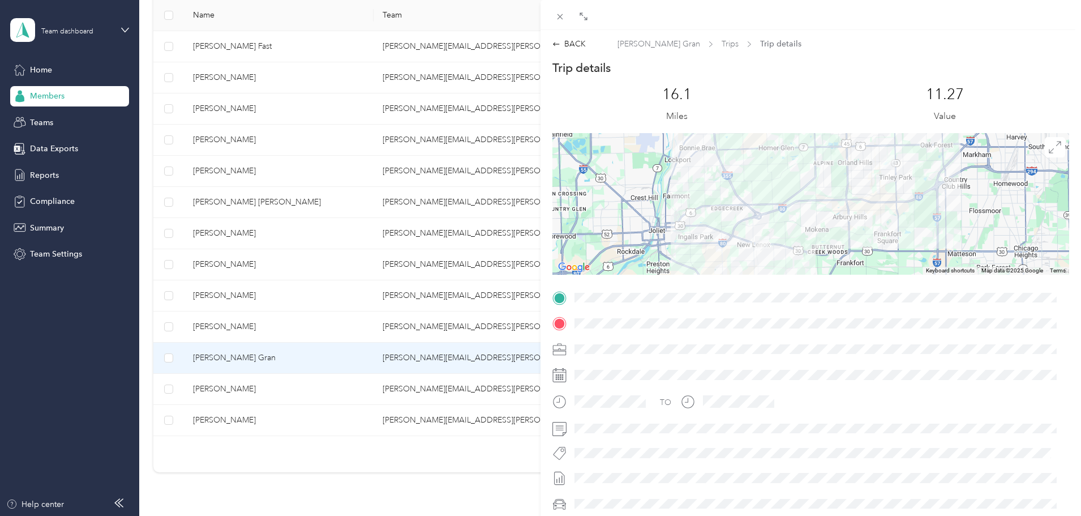
click at [120, 503] on div "BACK [PERSON_NAME] Gran Trips Trip details Trip details This trip cannot be edi…" at bounding box center [540, 258] width 1081 height 516
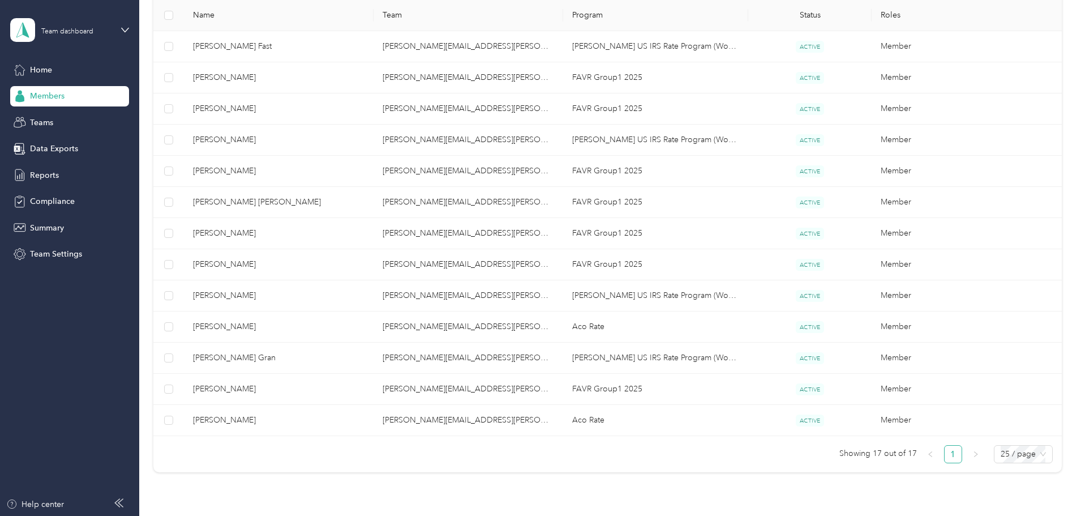
click at [122, 502] on icon at bounding box center [118, 502] width 9 height 9
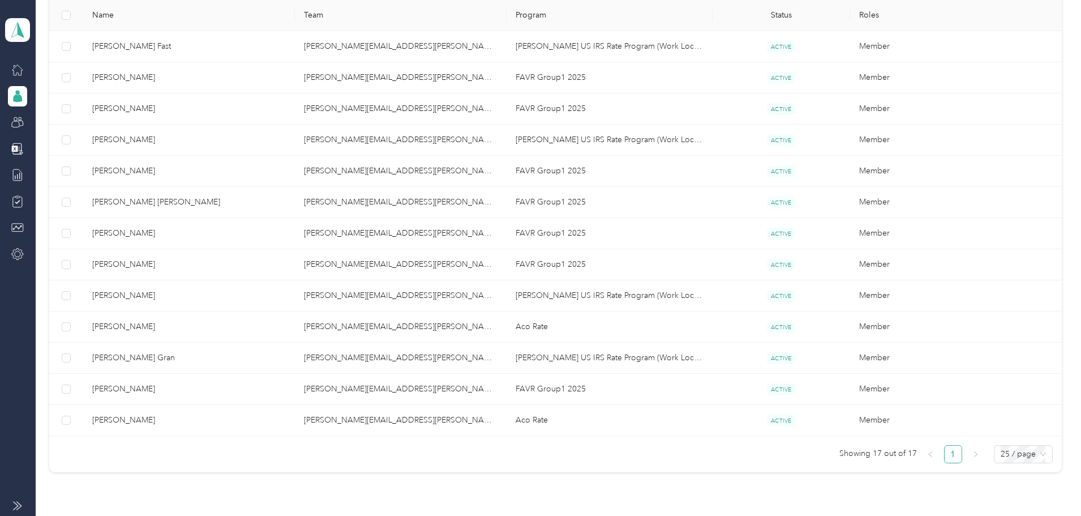
click at [19, 504] on icon at bounding box center [17, 505] width 9 height 9
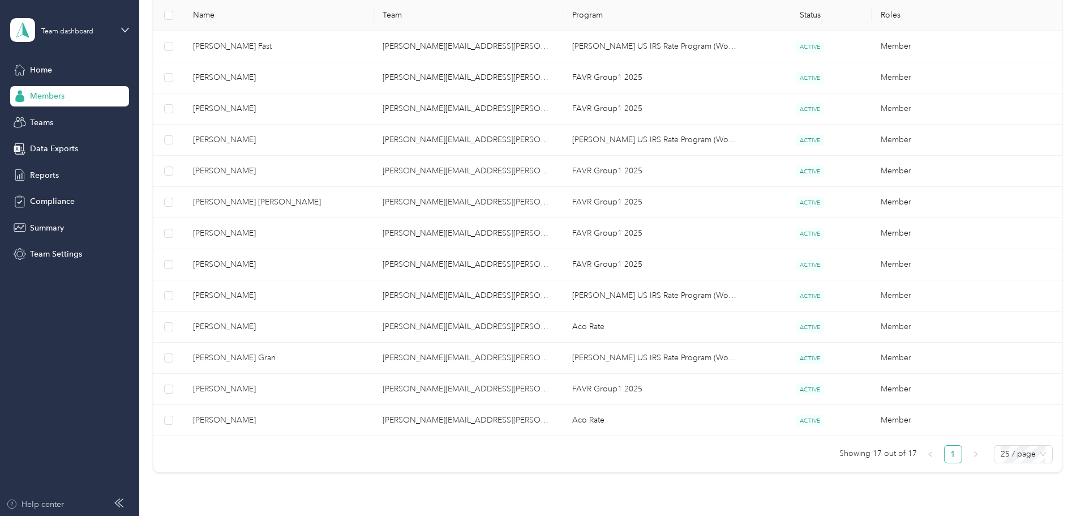
click at [12, 503] on icon "button" at bounding box center [11, 503] width 11 height 9
